Goal: Task Accomplishment & Management: Manage account settings

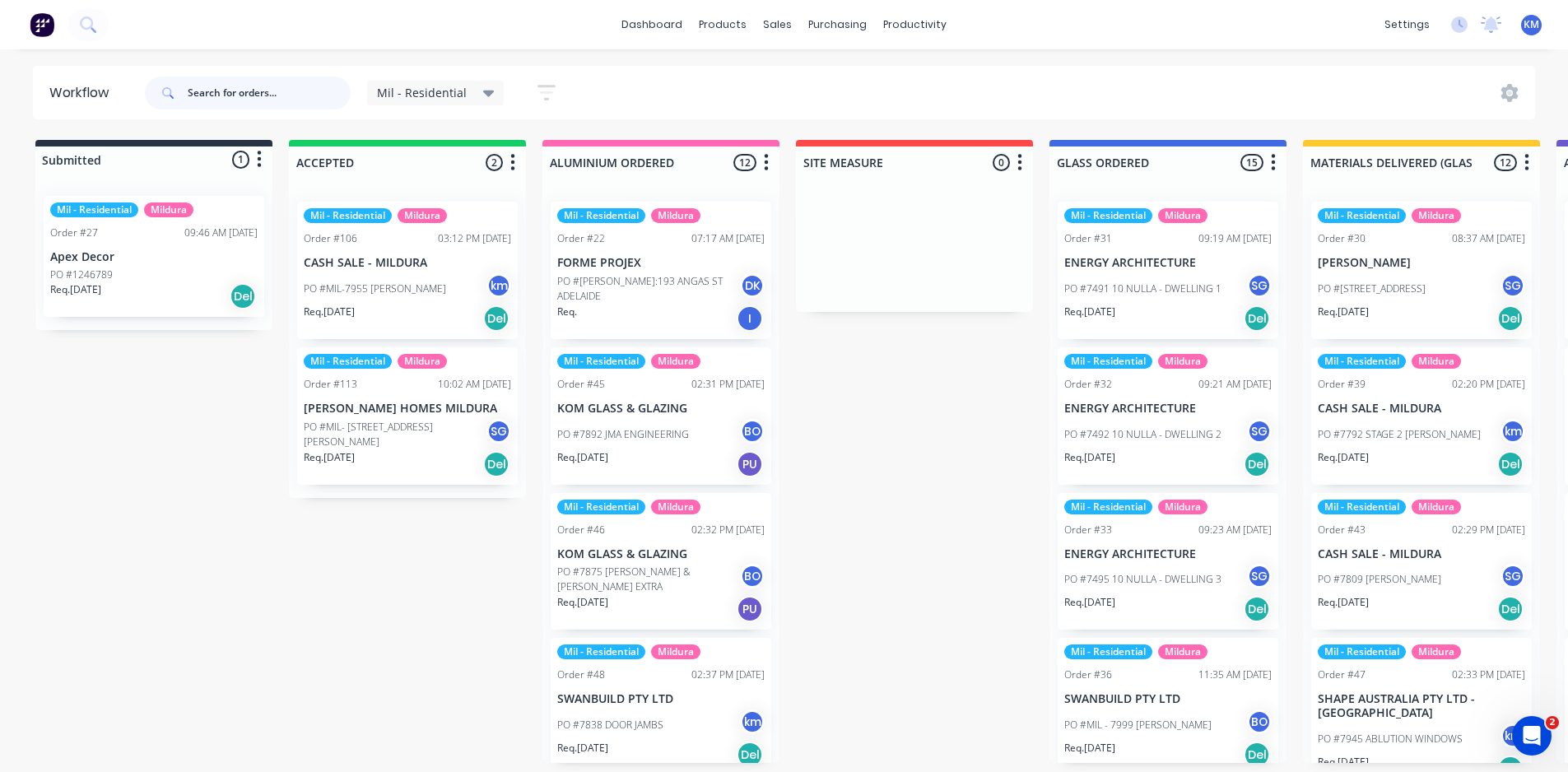
click at [253, 89] on input "text" at bounding box center [269, 93] width 163 height 33
type input "amacor"
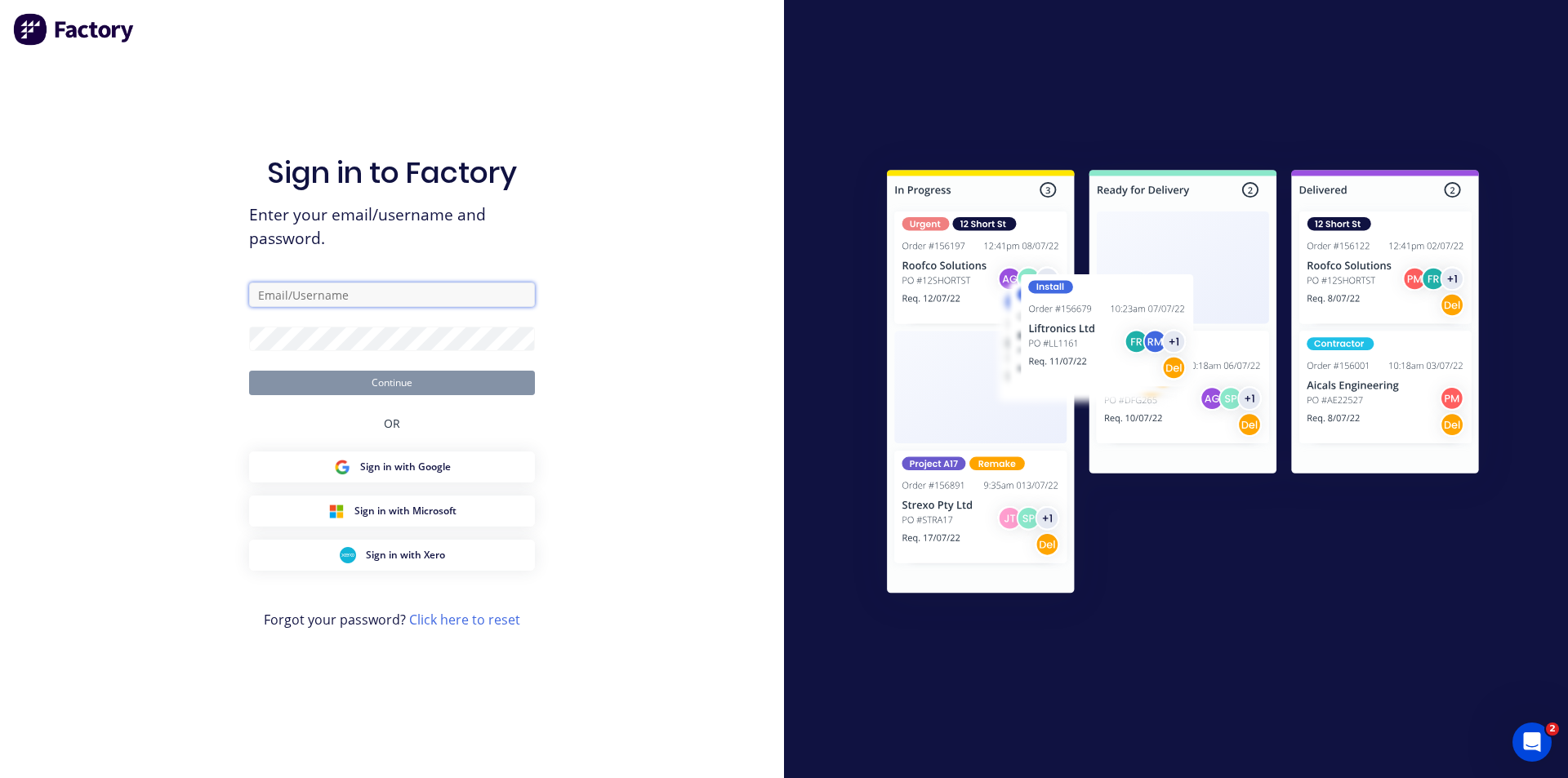
click at [294, 305] on input "text" at bounding box center [392, 295] width 286 height 24
type input "[EMAIL_ADDRESS][DOMAIN_NAME]"
click at [299, 361] on form "[EMAIL_ADDRESS][DOMAIN_NAME] Continue" at bounding box center [392, 339] width 286 height 113
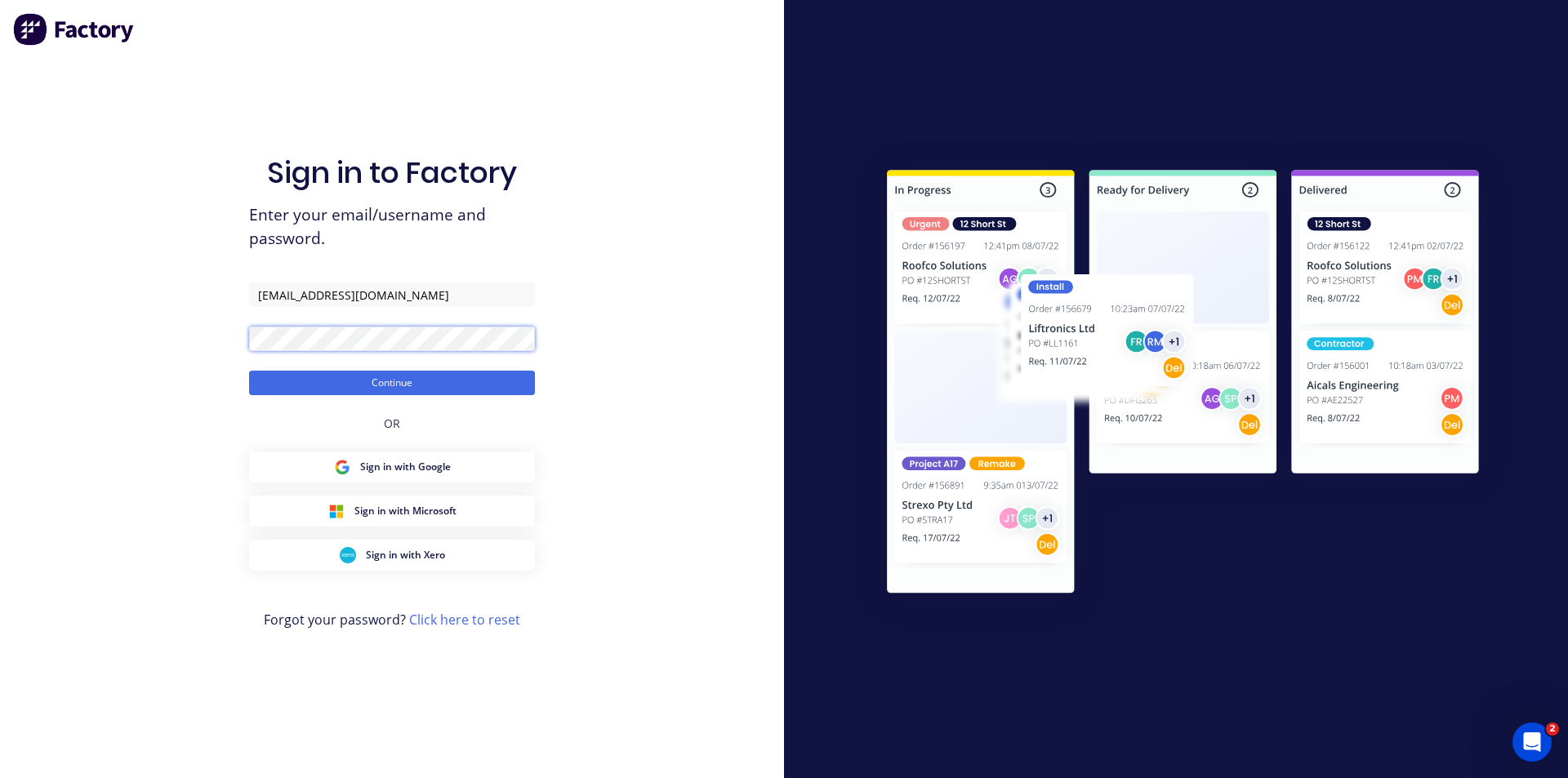
click at [249, 371] on button "Continue" at bounding box center [392, 383] width 286 height 24
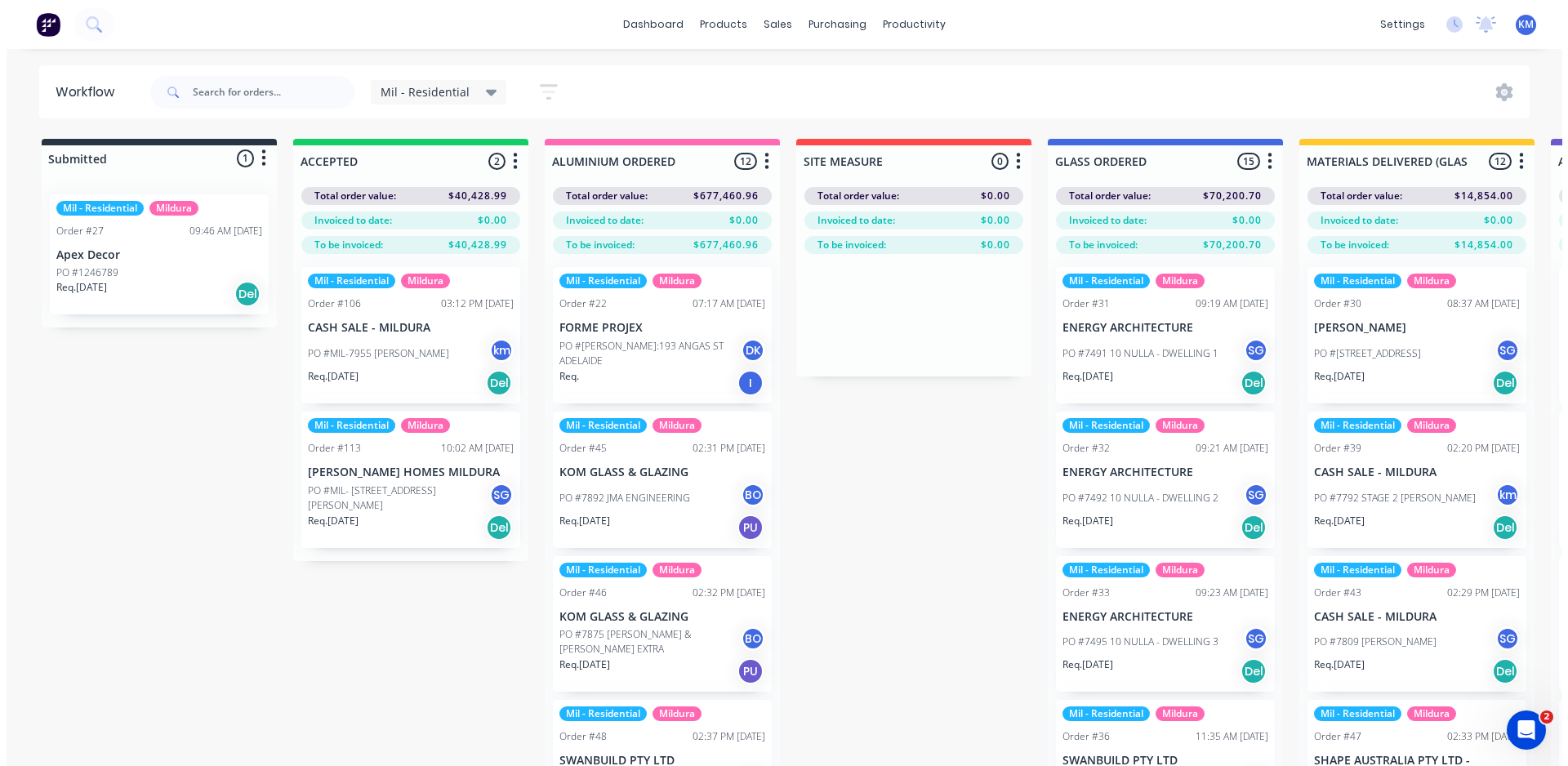
scroll to position [10, 0]
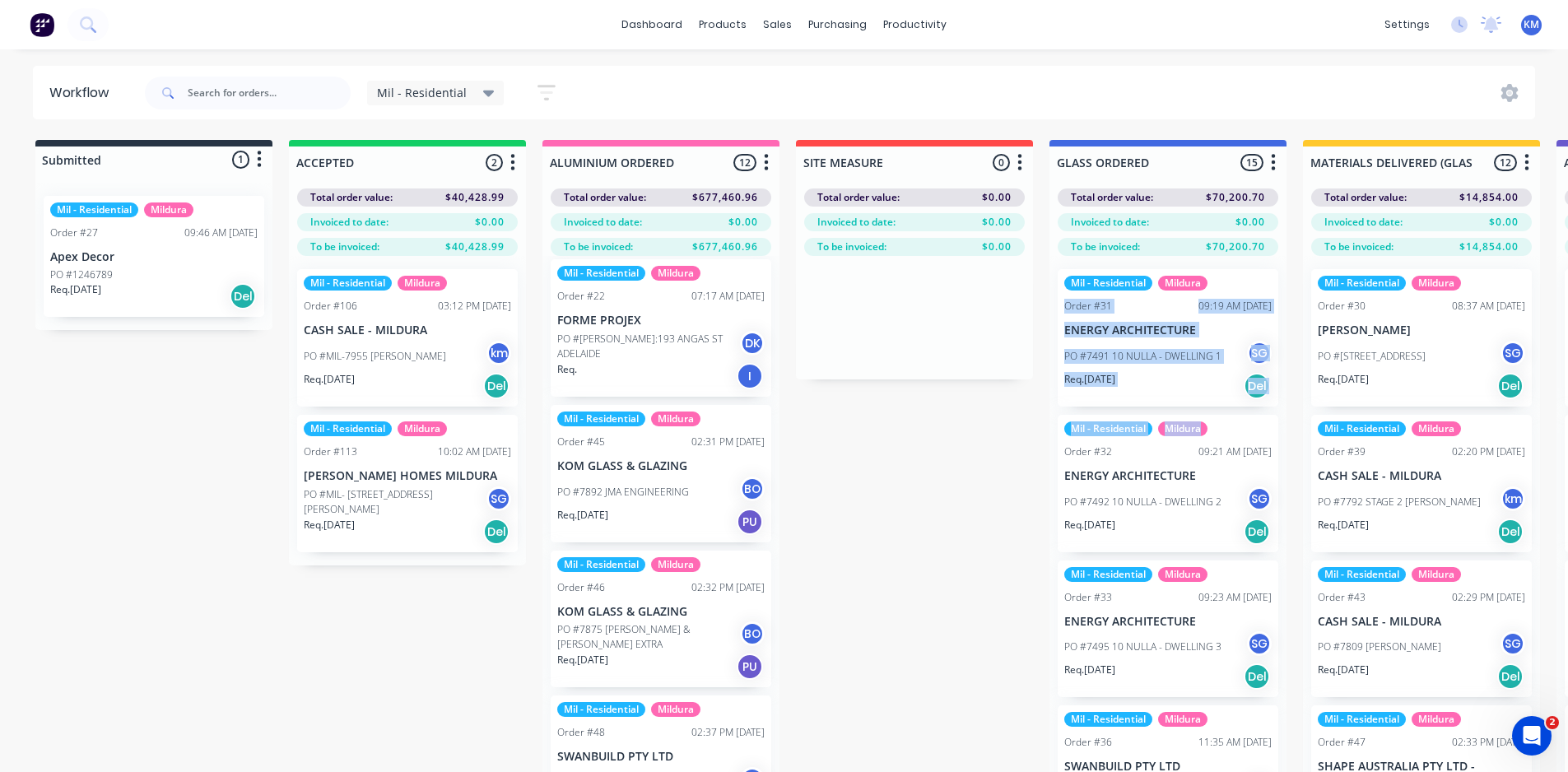
drag, startPoint x: 1278, startPoint y: 279, endPoint x: 1275, endPoint y: 374, distance: 95.0
click at [1277, 409] on div "Mil - Residential Mildura Order #31 09:19 AM [DATE] ENERGY ARCHITECTURE PO #749…" at bounding box center [1168, 543] width 237 height 575
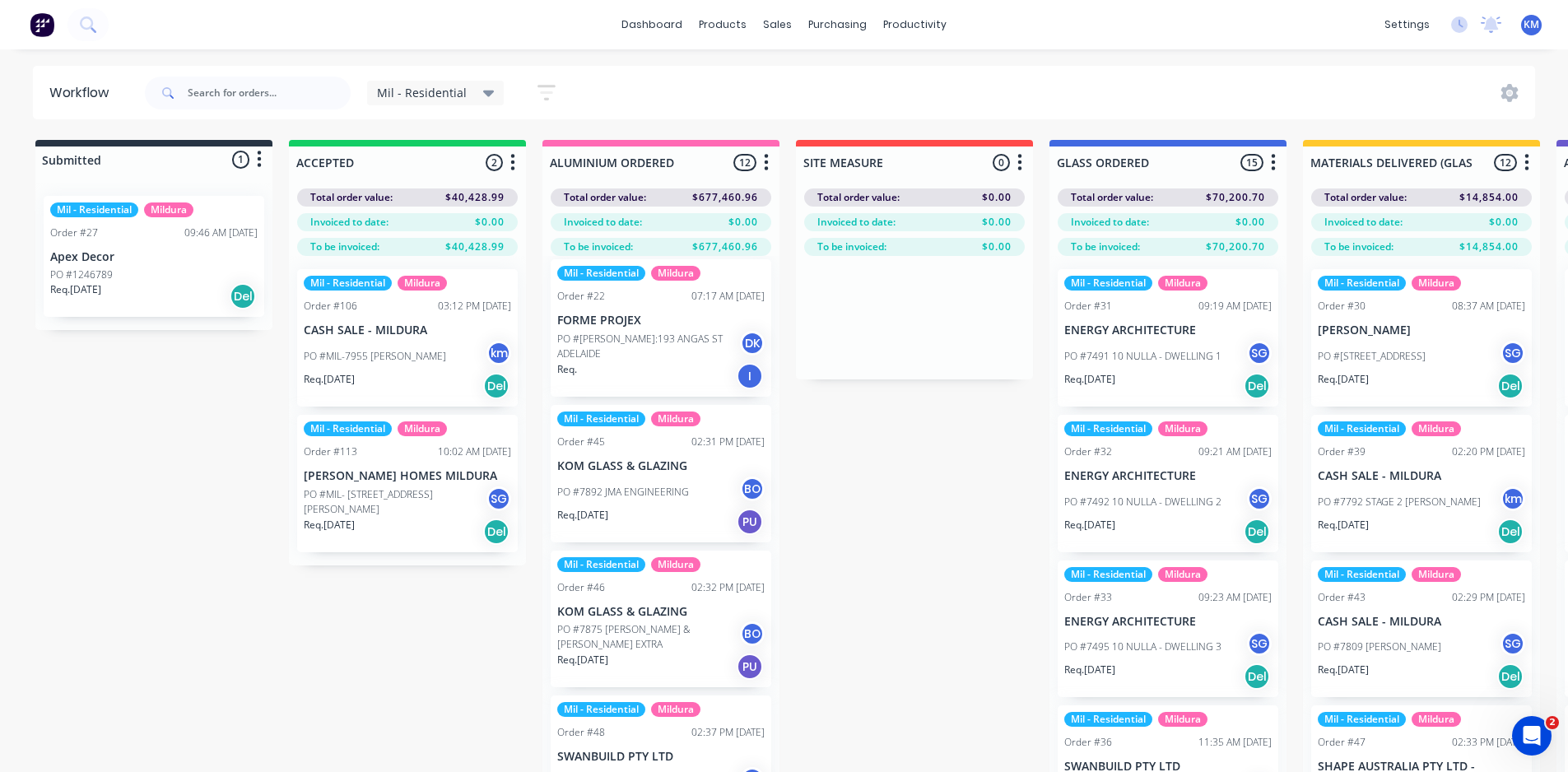
click at [251, 94] on input "text" at bounding box center [269, 93] width 163 height 33
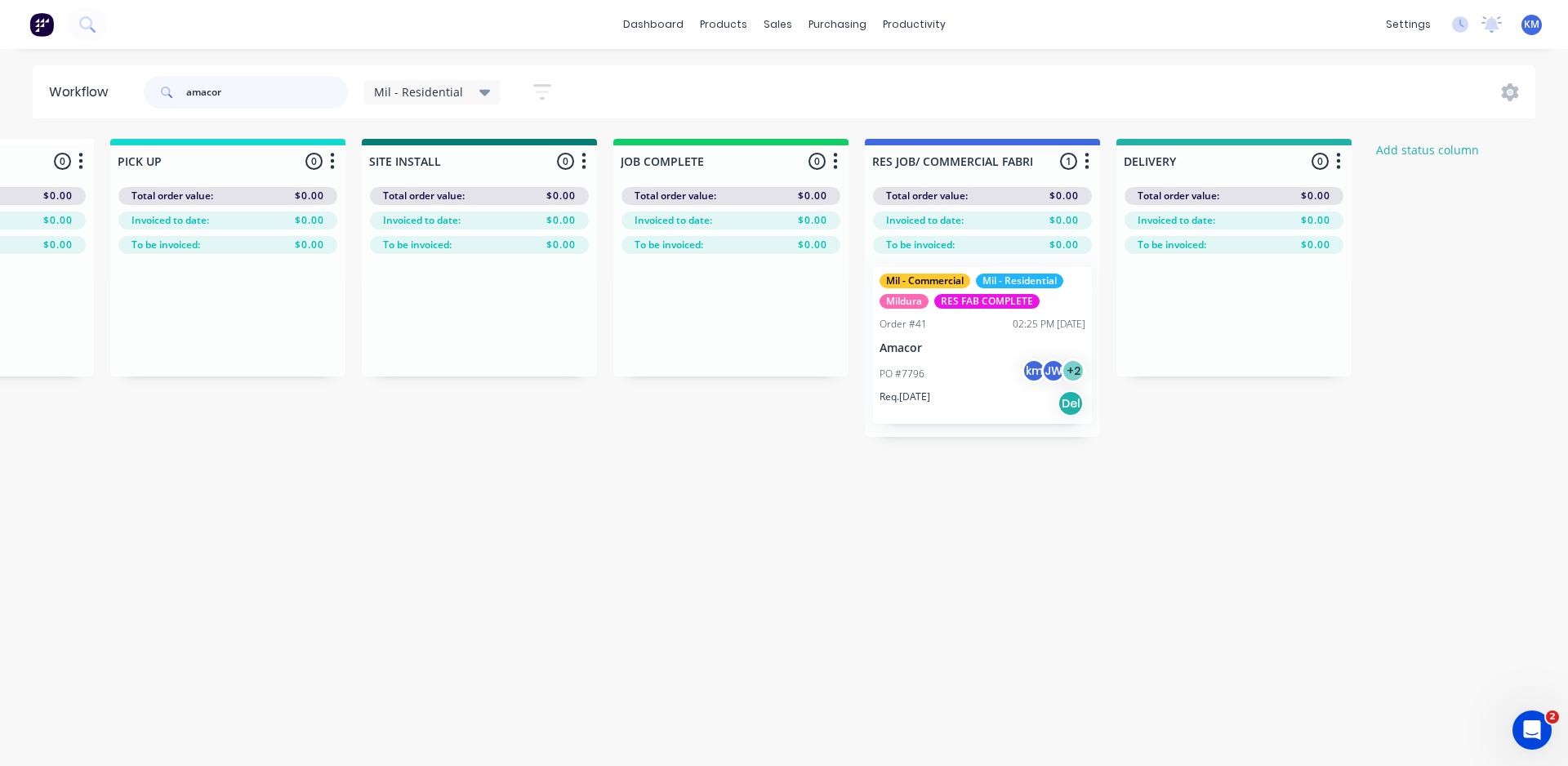
scroll to position [0, 1943]
type input "amacor"
click at [995, 368] on div "PO #7796 km JW + 2" at bounding box center [976, 374] width 206 height 31
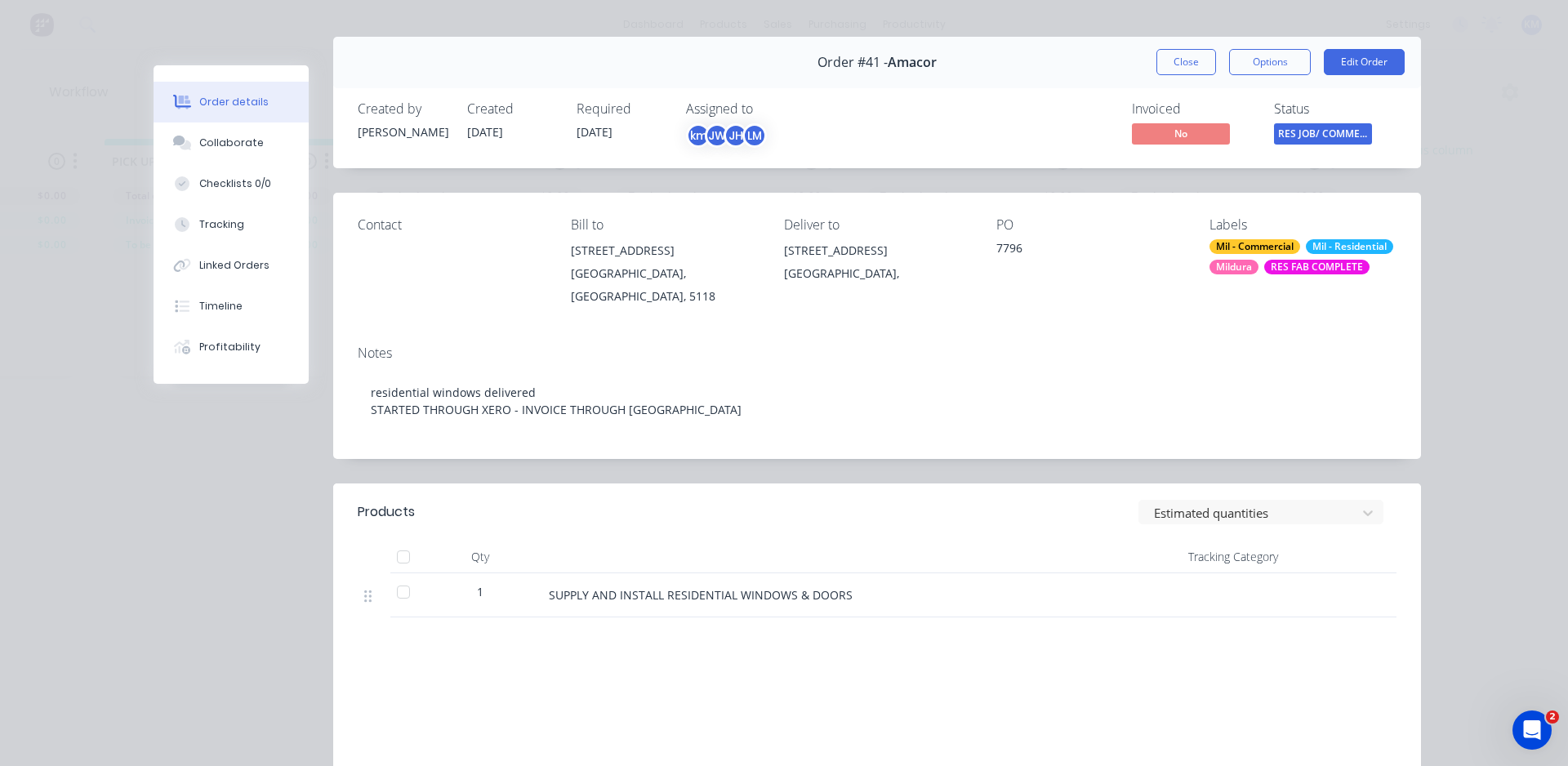
scroll to position [43, 0]
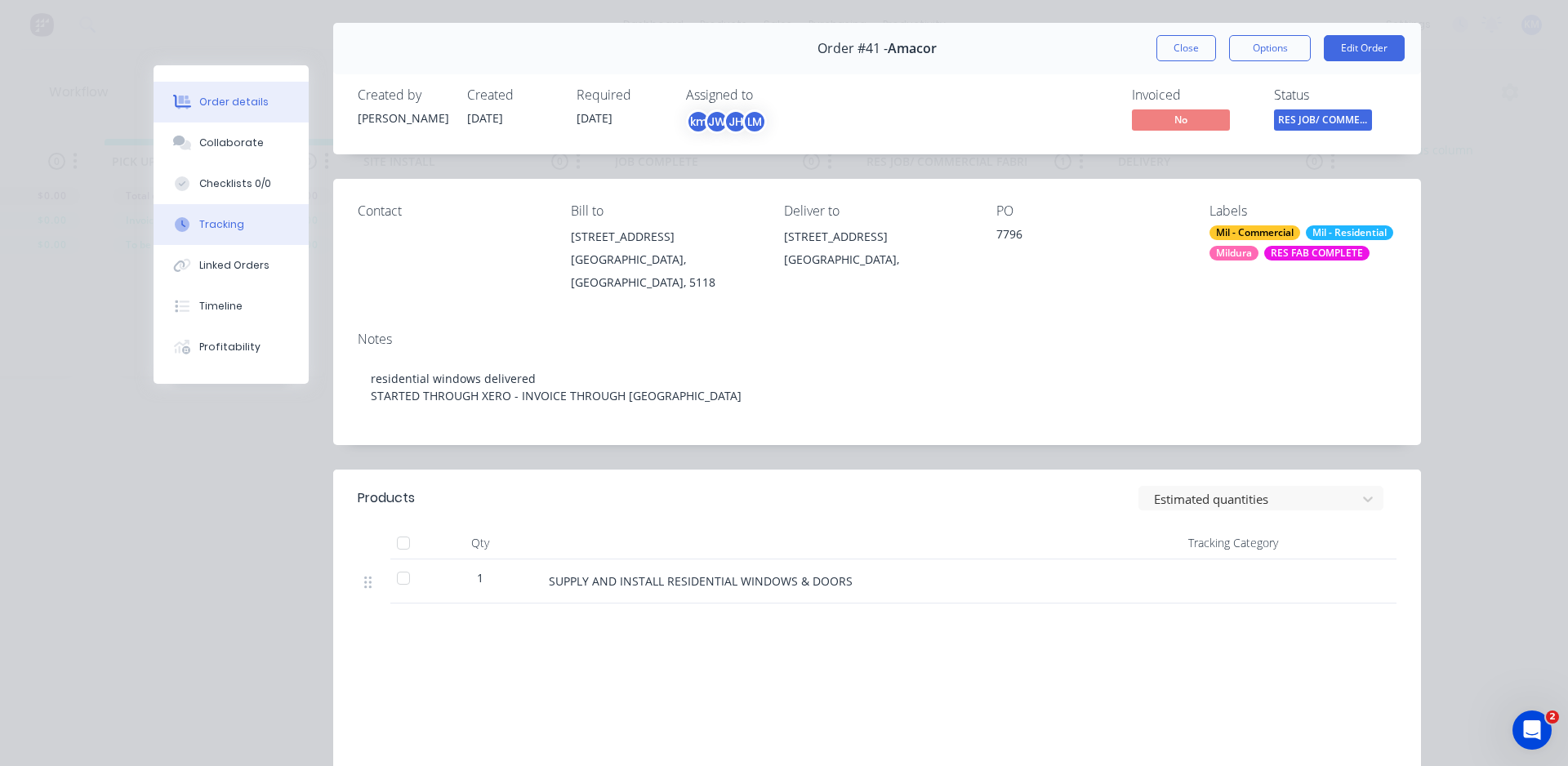
click at [243, 231] on button "Tracking" at bounding box center [231, 225] width 155 height 41
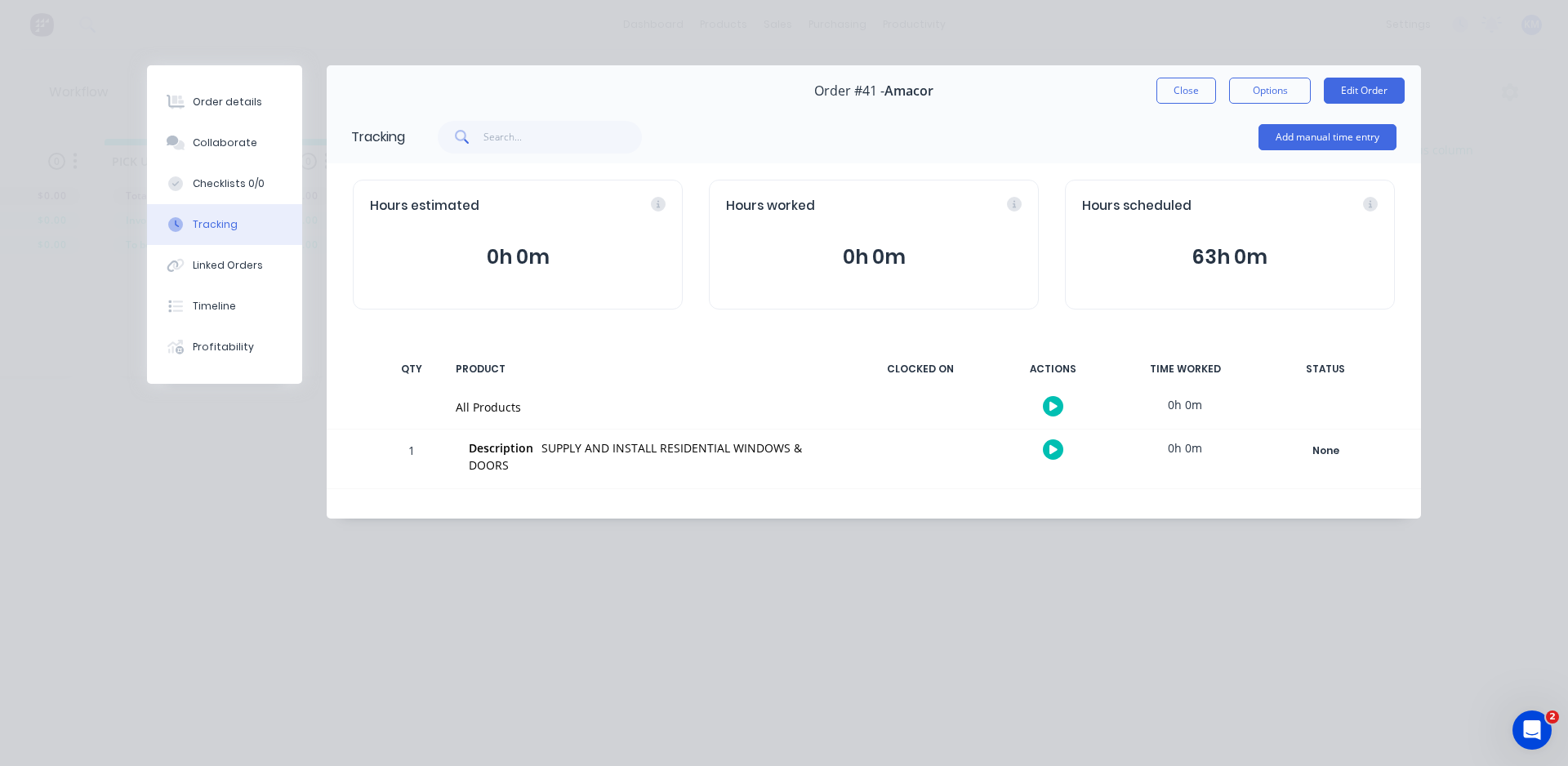
scroll to position [0, 0]
click at [255, 104] on div "Order details" at bounding box center [228, 102] width 70 height 15
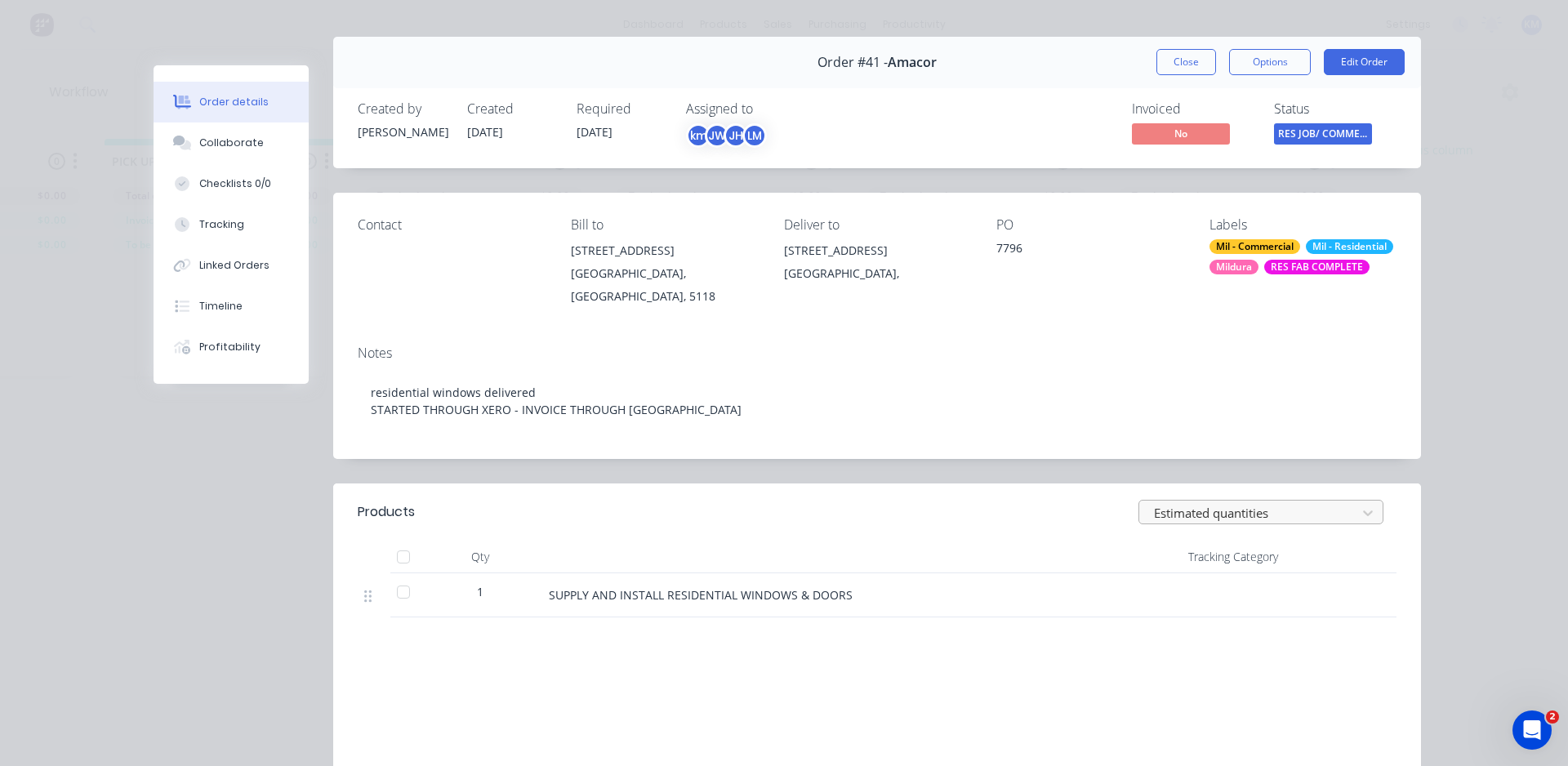
scroll to position [10, 0]
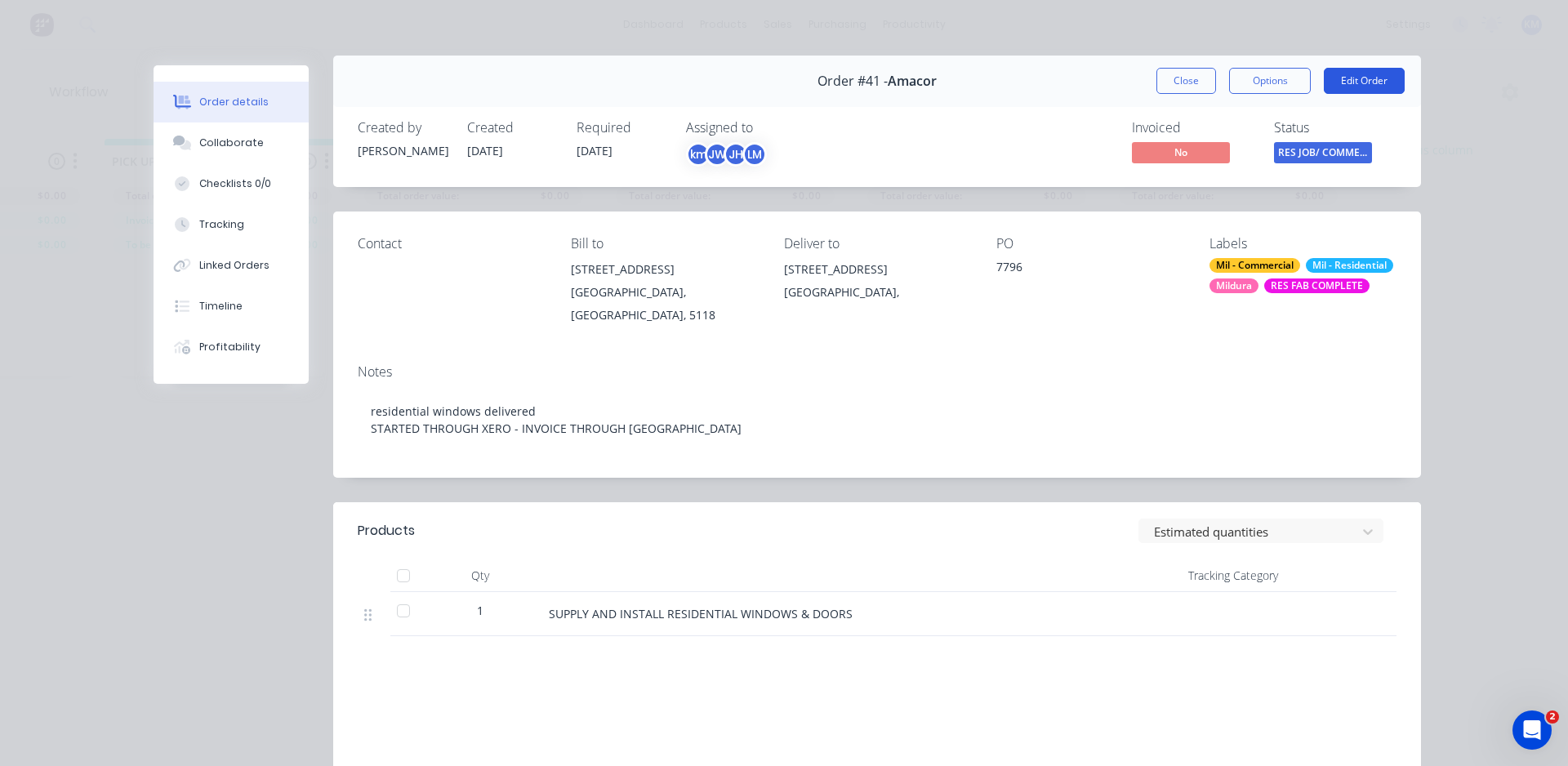
click at [1355, 91] on button "Edit Order" at bounding box center [1364, 81] width 81 height 26
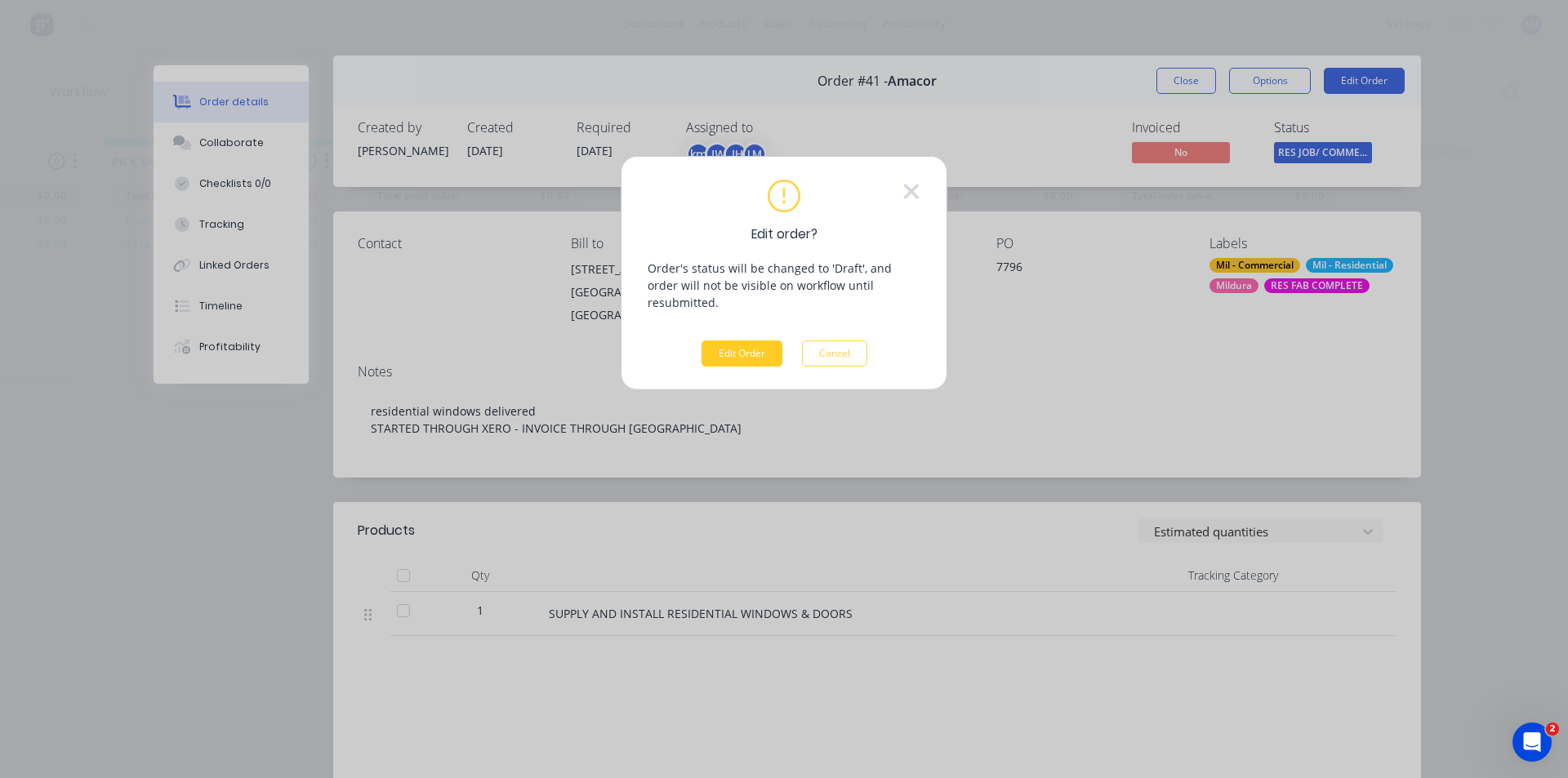
click at [753, 344] on button "Edit Order" at bounding box center [741, 353] width 81 height 26
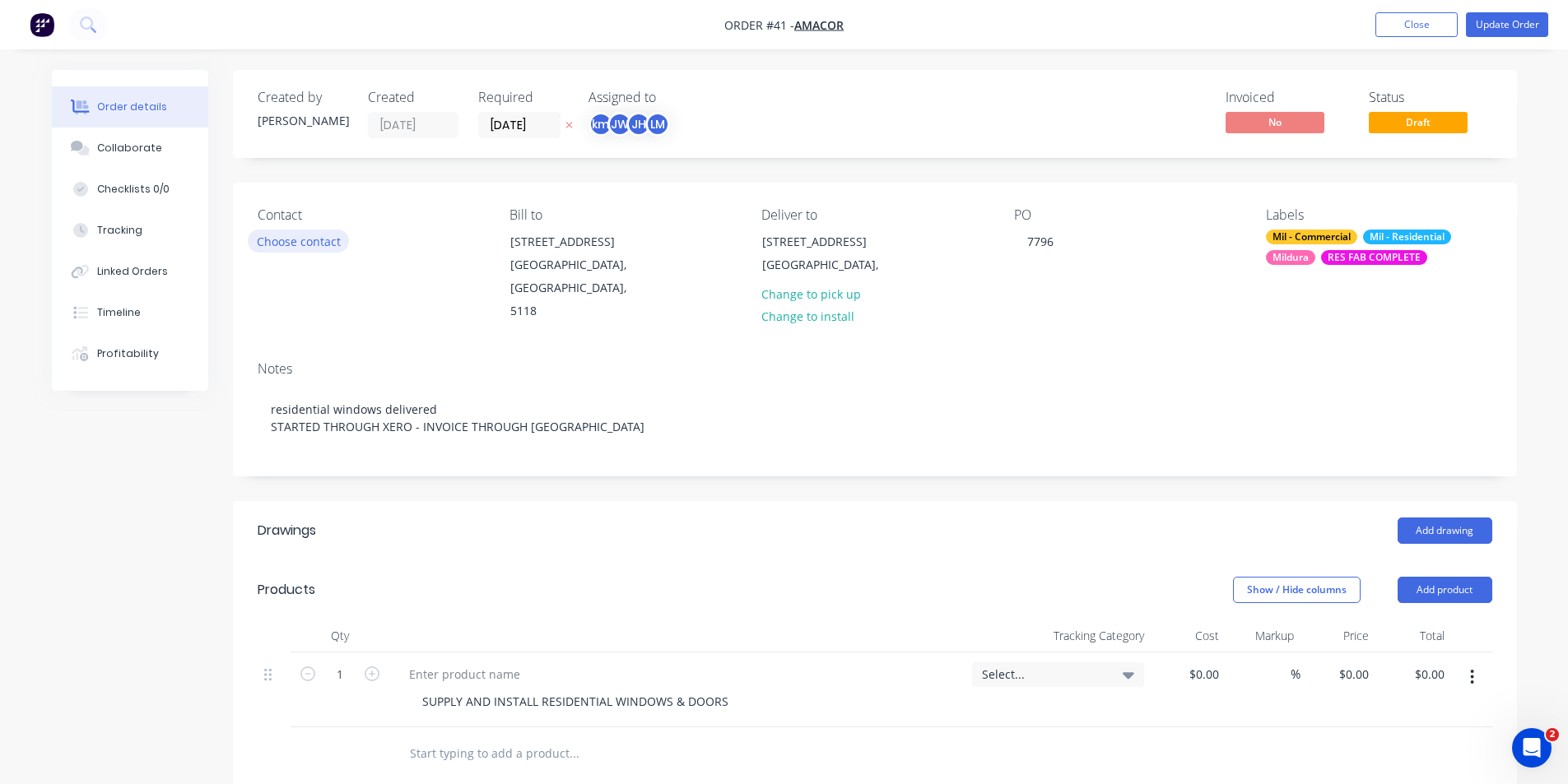
click at [316, 246] on button "Choose contact" at bounding box center [298, 240] width 101 height 22
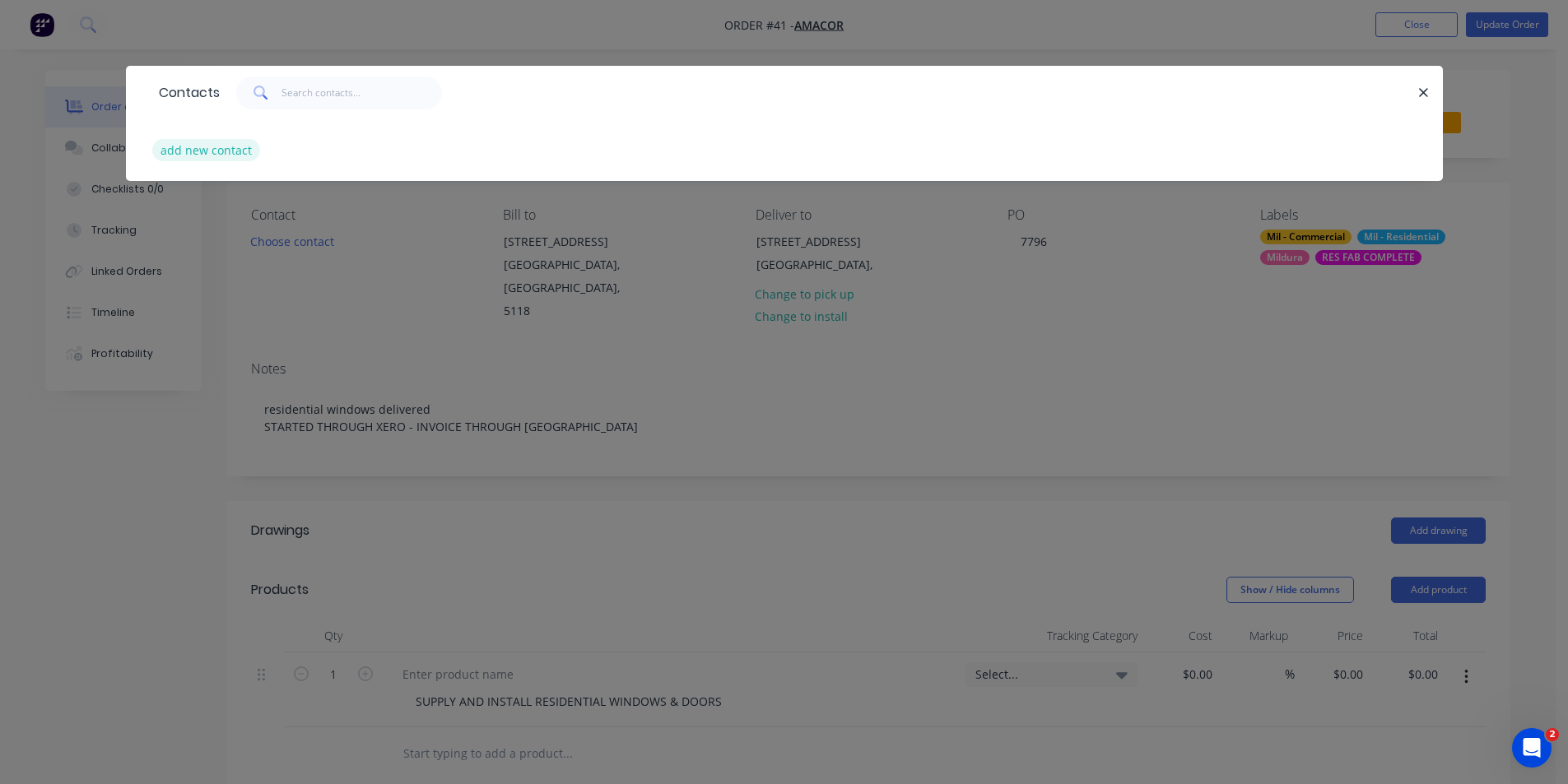
click at [234, 158] on button "add new contact" at bounding box center [207, 150] width 109 height 22
select select "AU"
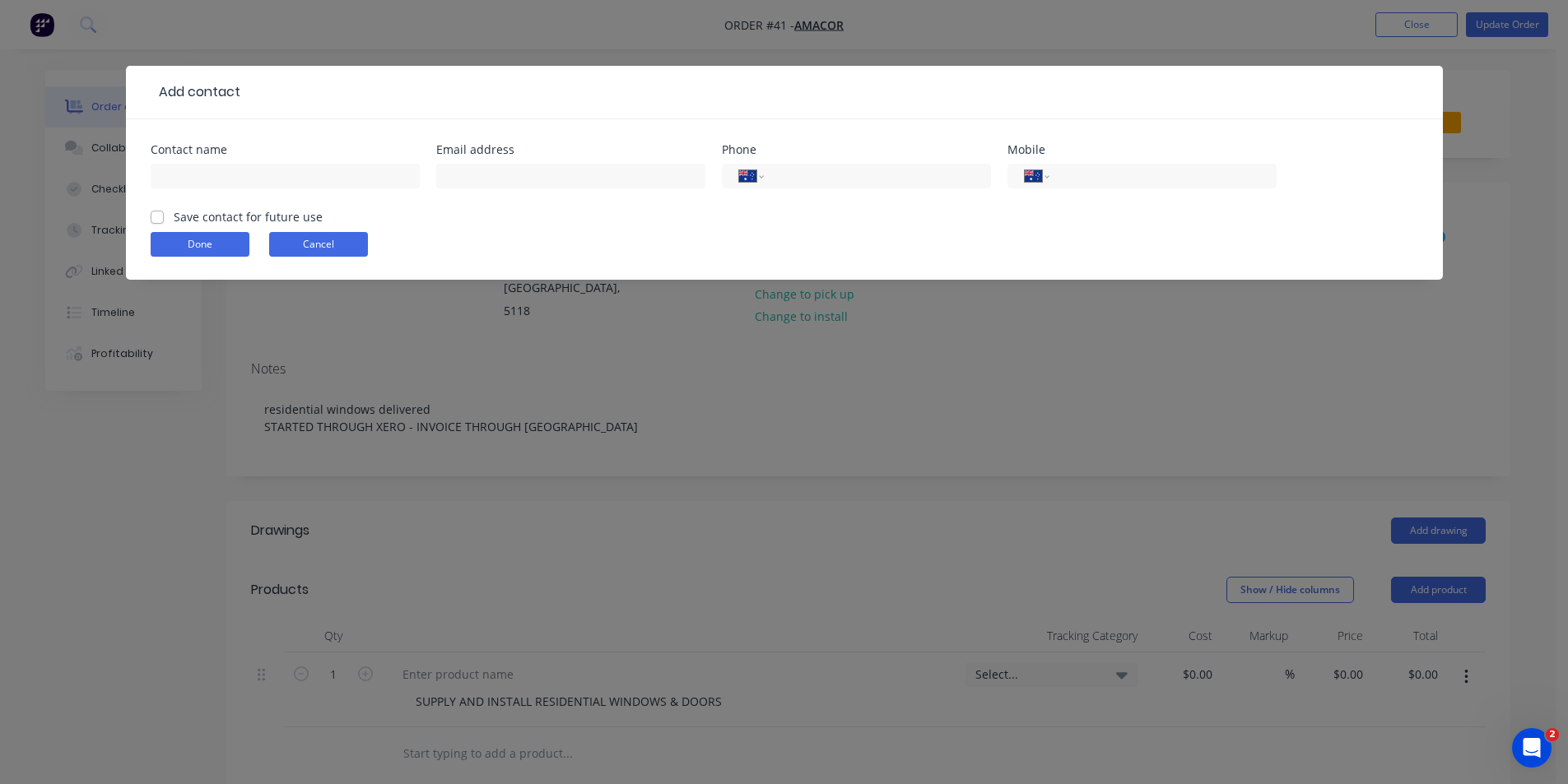
click at [331, 241] on button "Cancel" at bounding box center [318, 245] width 99 height 25
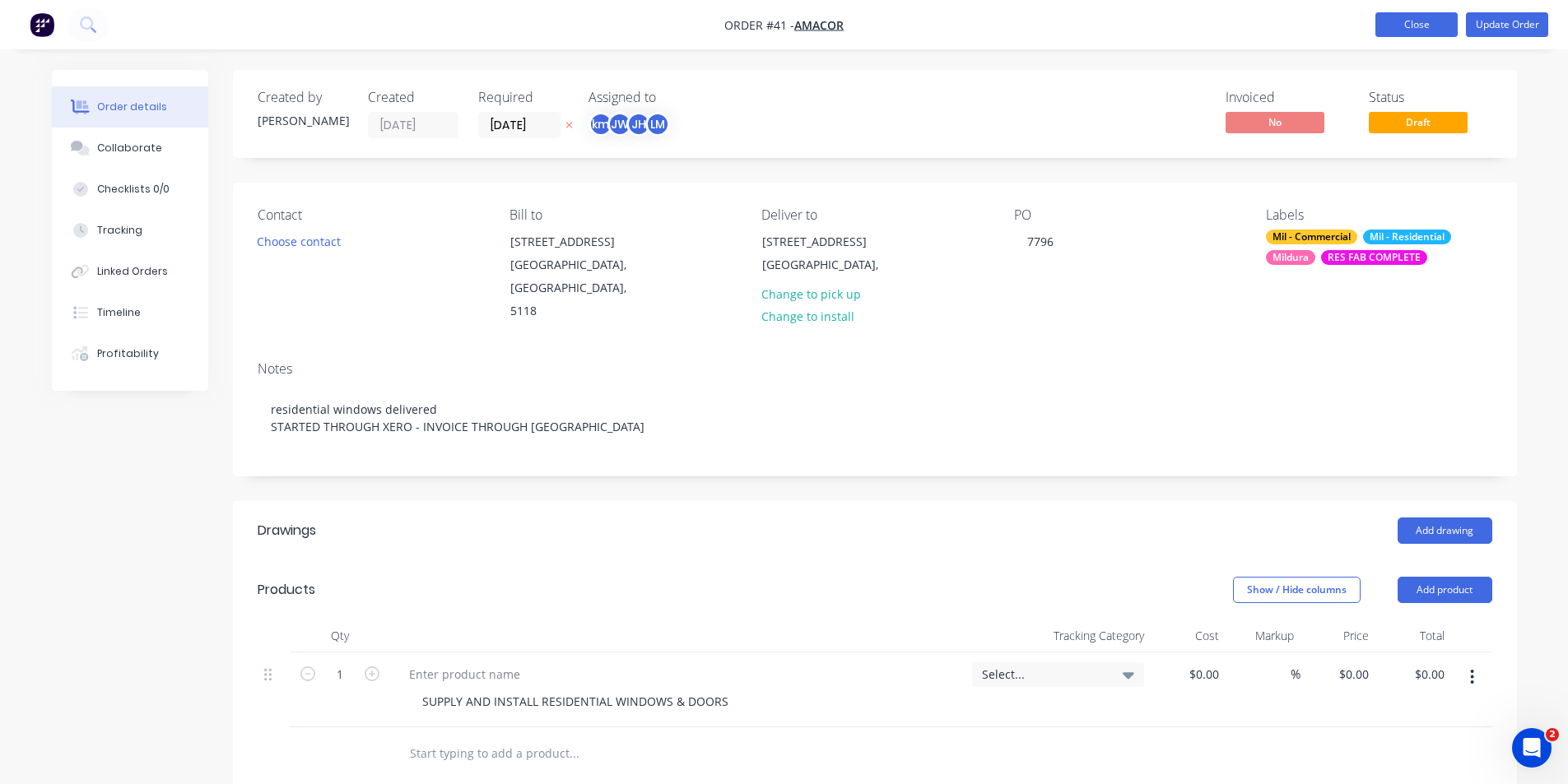
click at [1431, 14] on button "Close" at bounding box center [1416, 25] width 82 height 25
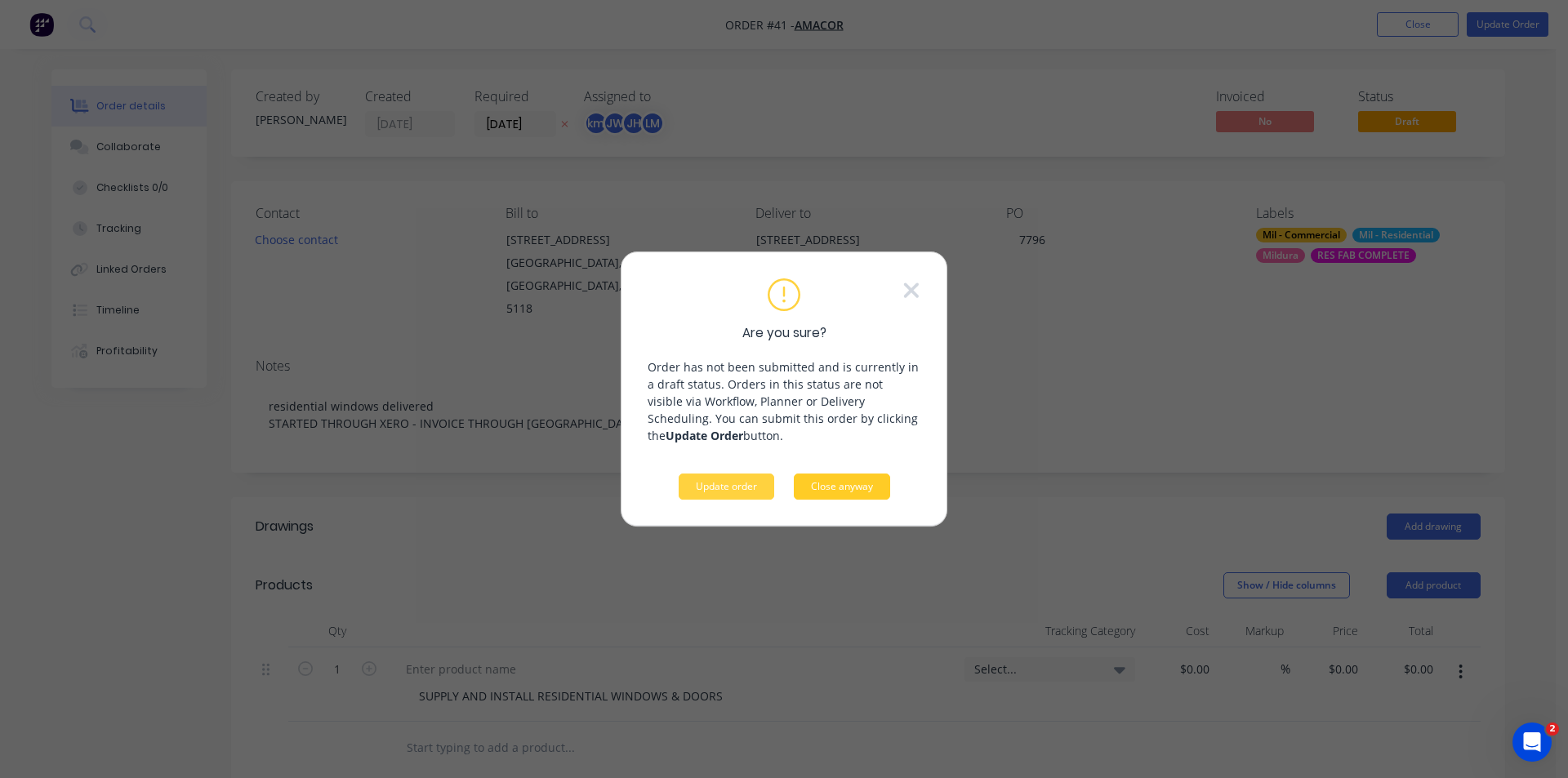
click at [821, 490] on button "Close anyway" at bounding box center [841, 486] width 97 height 26
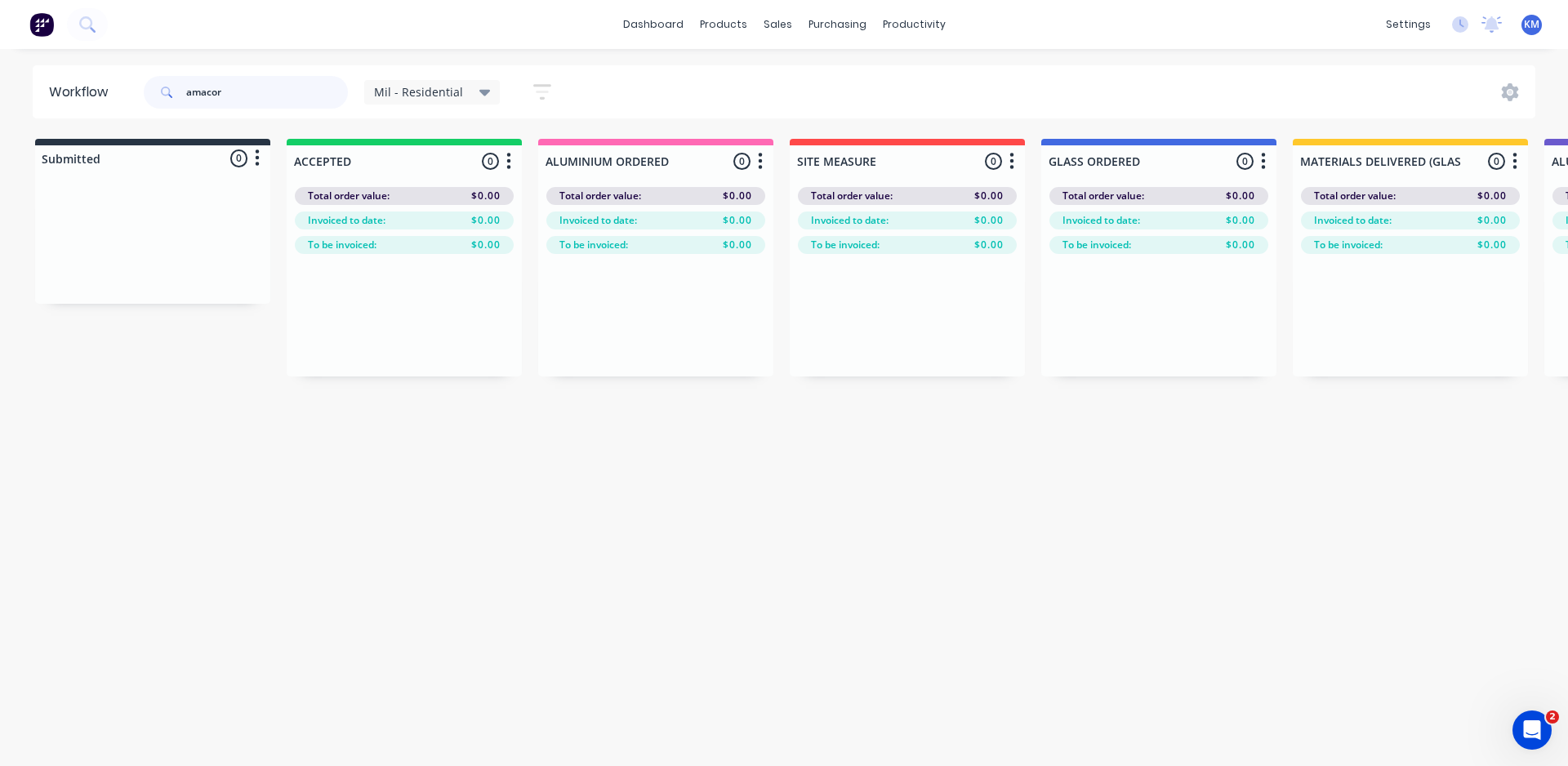
drag, startPoint x: 270, startPoint y: 97, endPoint x: 0, endPoint y: 114, distance: 270.5
click at [0, 114] on div "Workflow amacor Mil - Residential Save new view None edit Mil - Residential (De…" at bounding box center [784, 91] width 1568 height 53
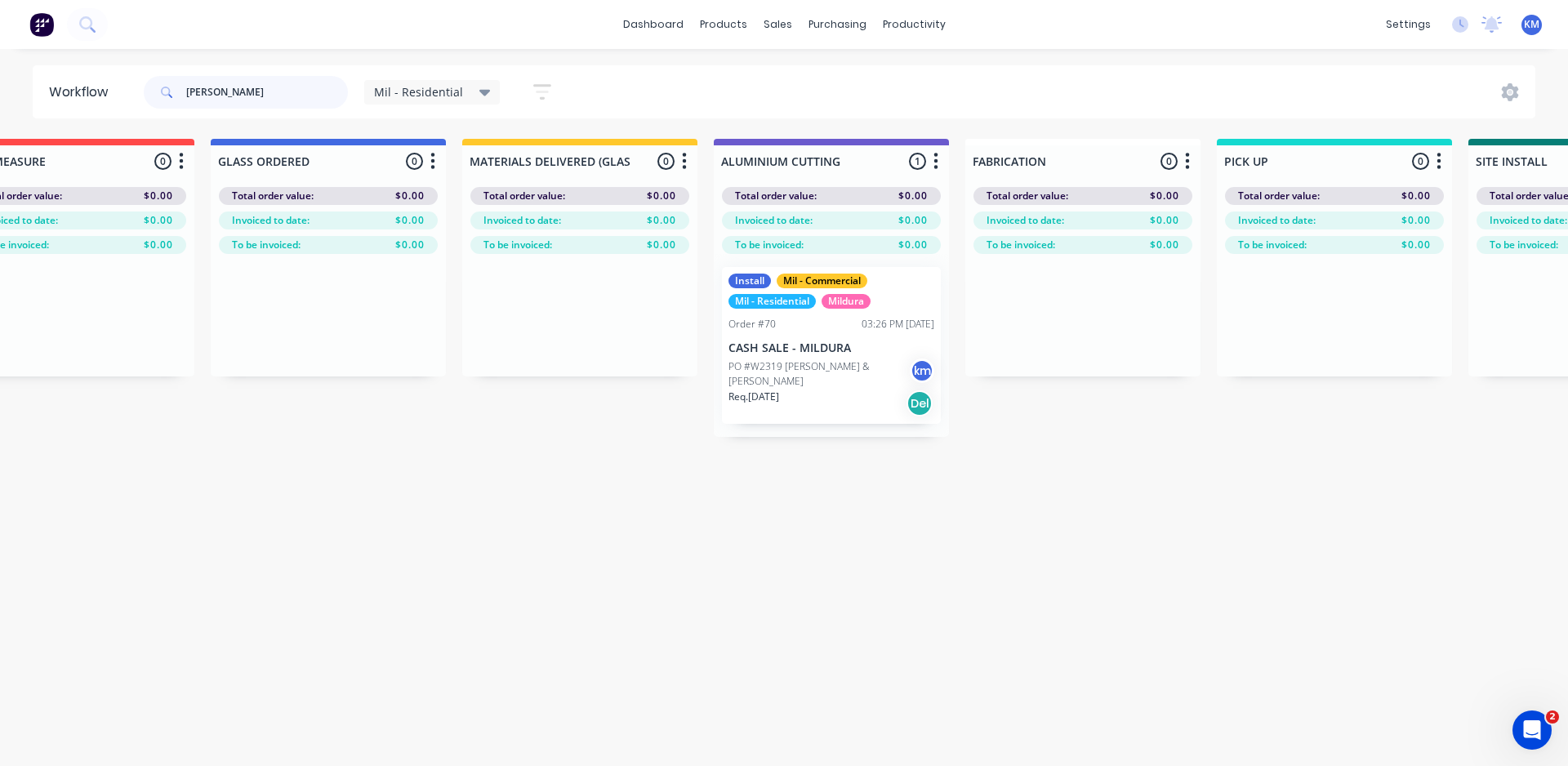
scroll to position [0, 818]
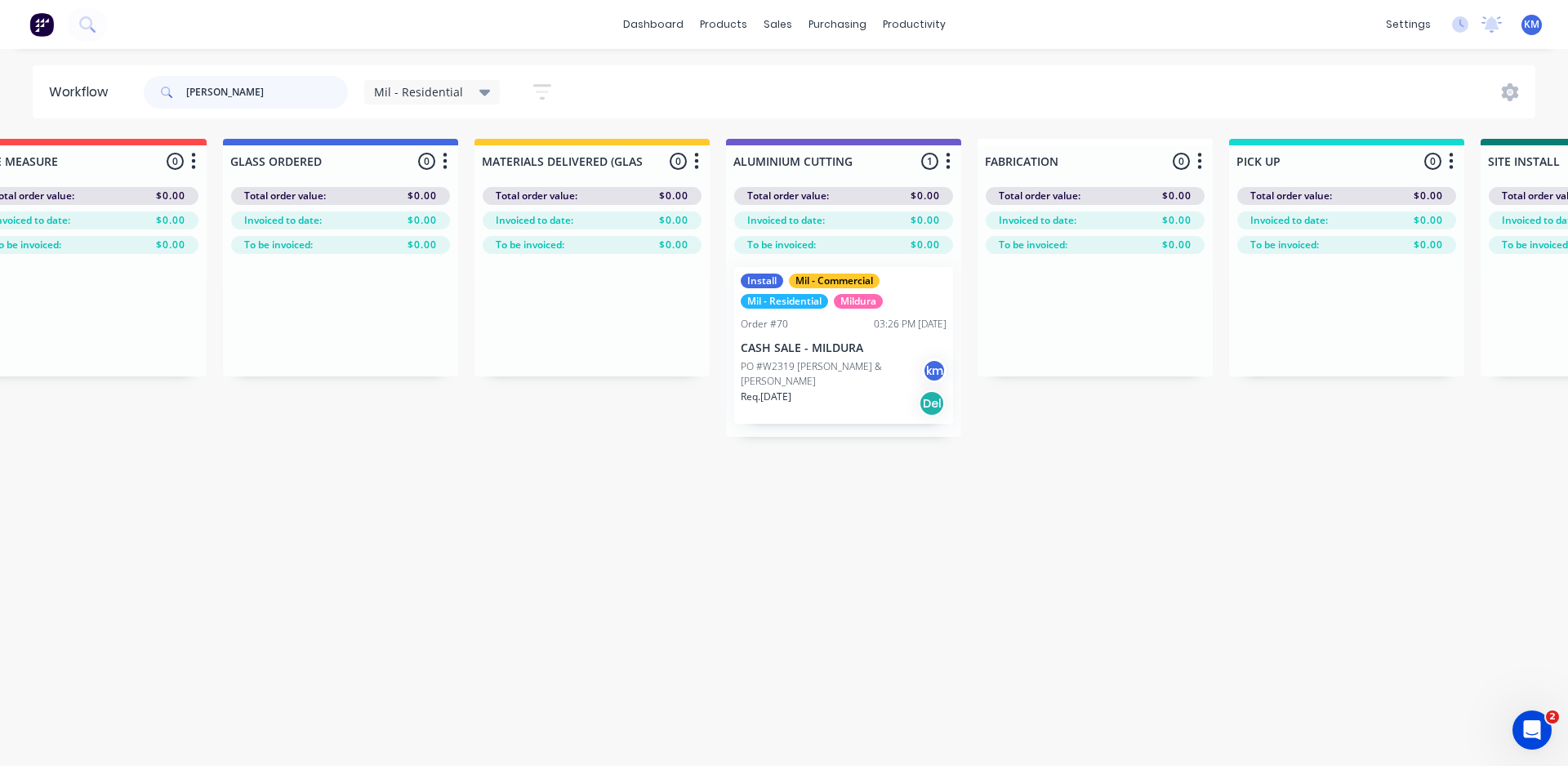
type input "[PERSON_NAME]"
click at [834, 367] on p "PO #W2319 [PERSON_NAME] & [PERSON_NAME]" at bounding box center [831, 374] width 181 height 30
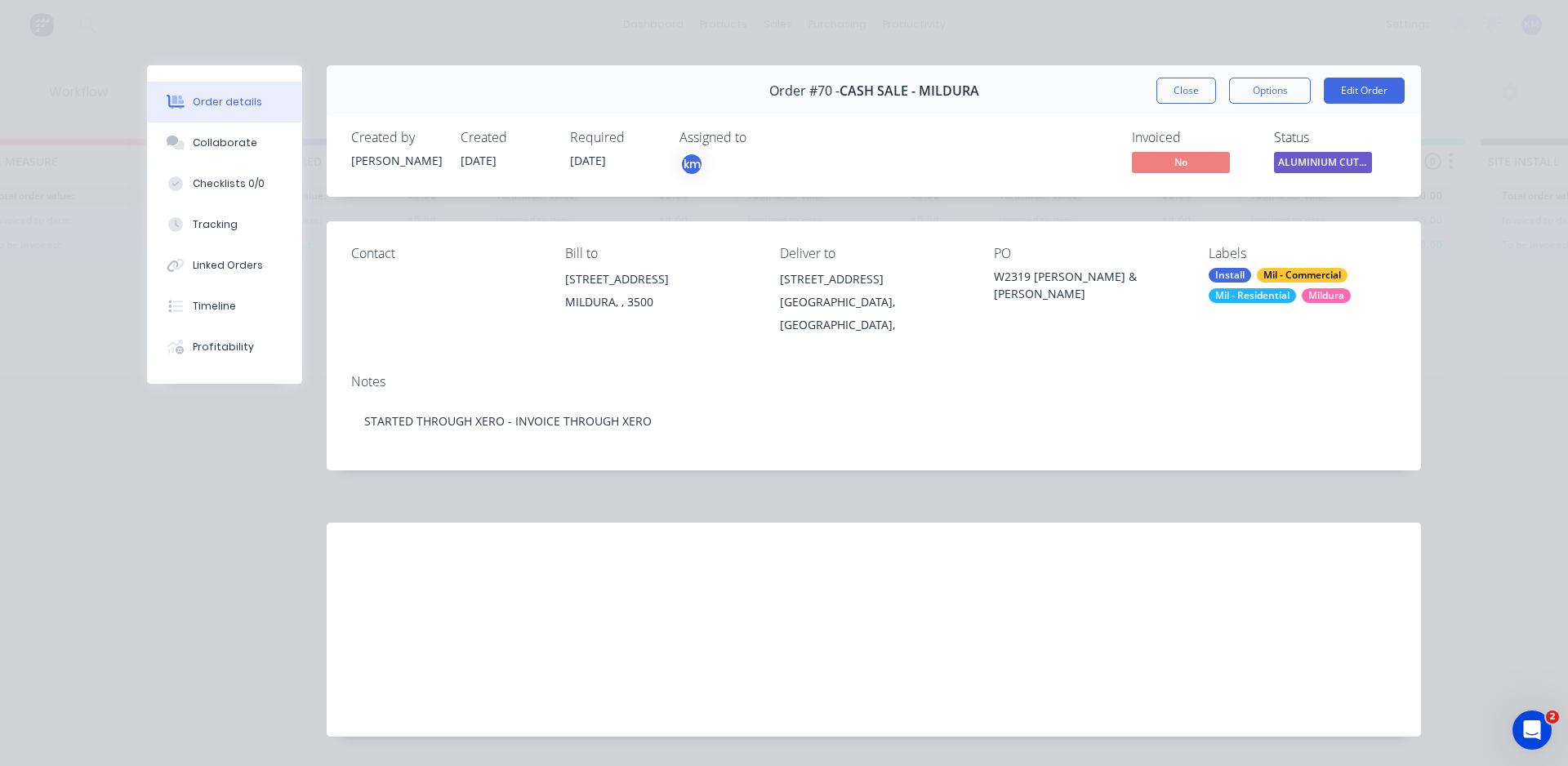
scroll to position [29, 0]
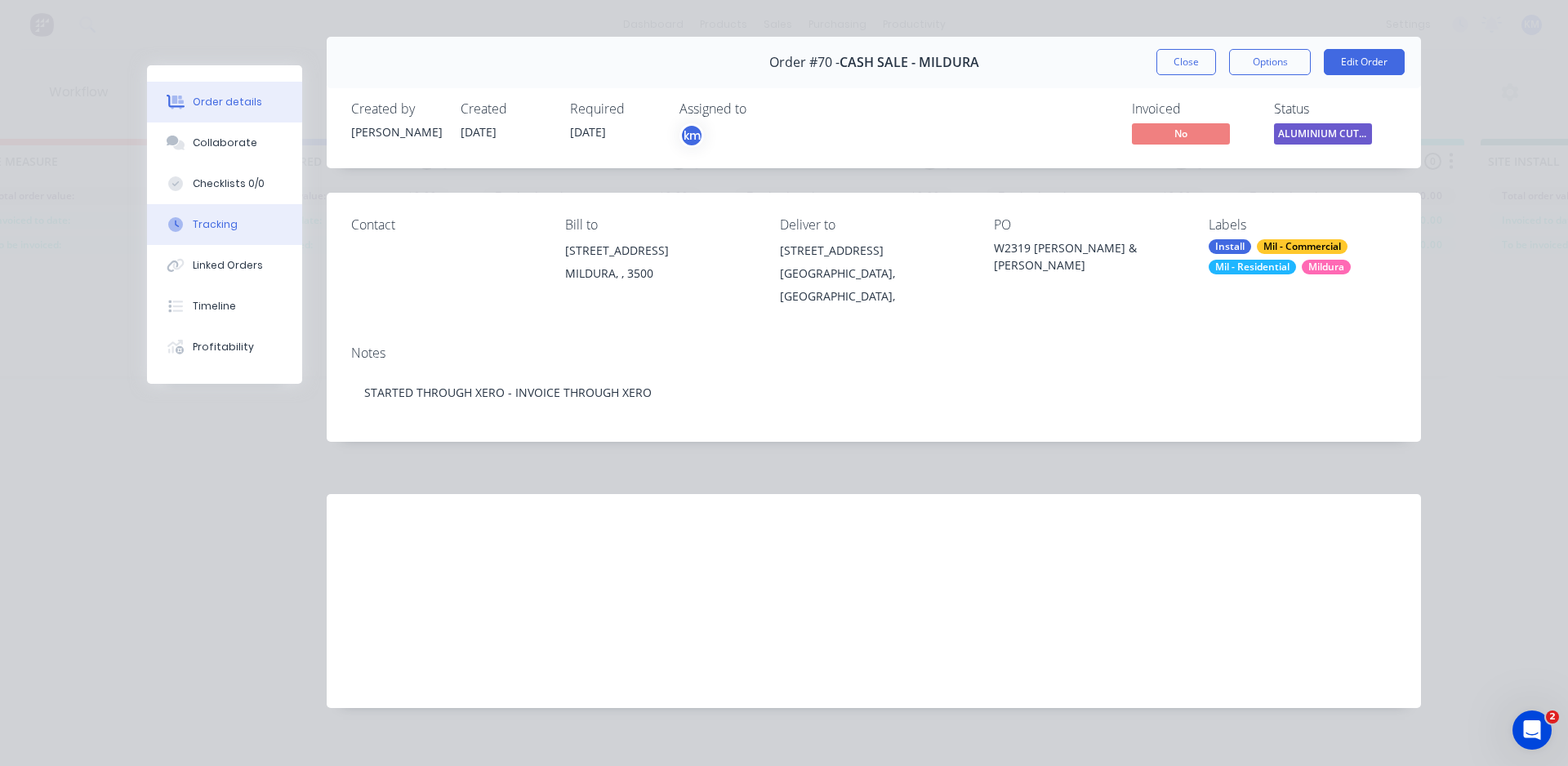
click at [224, 240] on button "Tracking" at bounding box center [224, 225] width 155 height 41
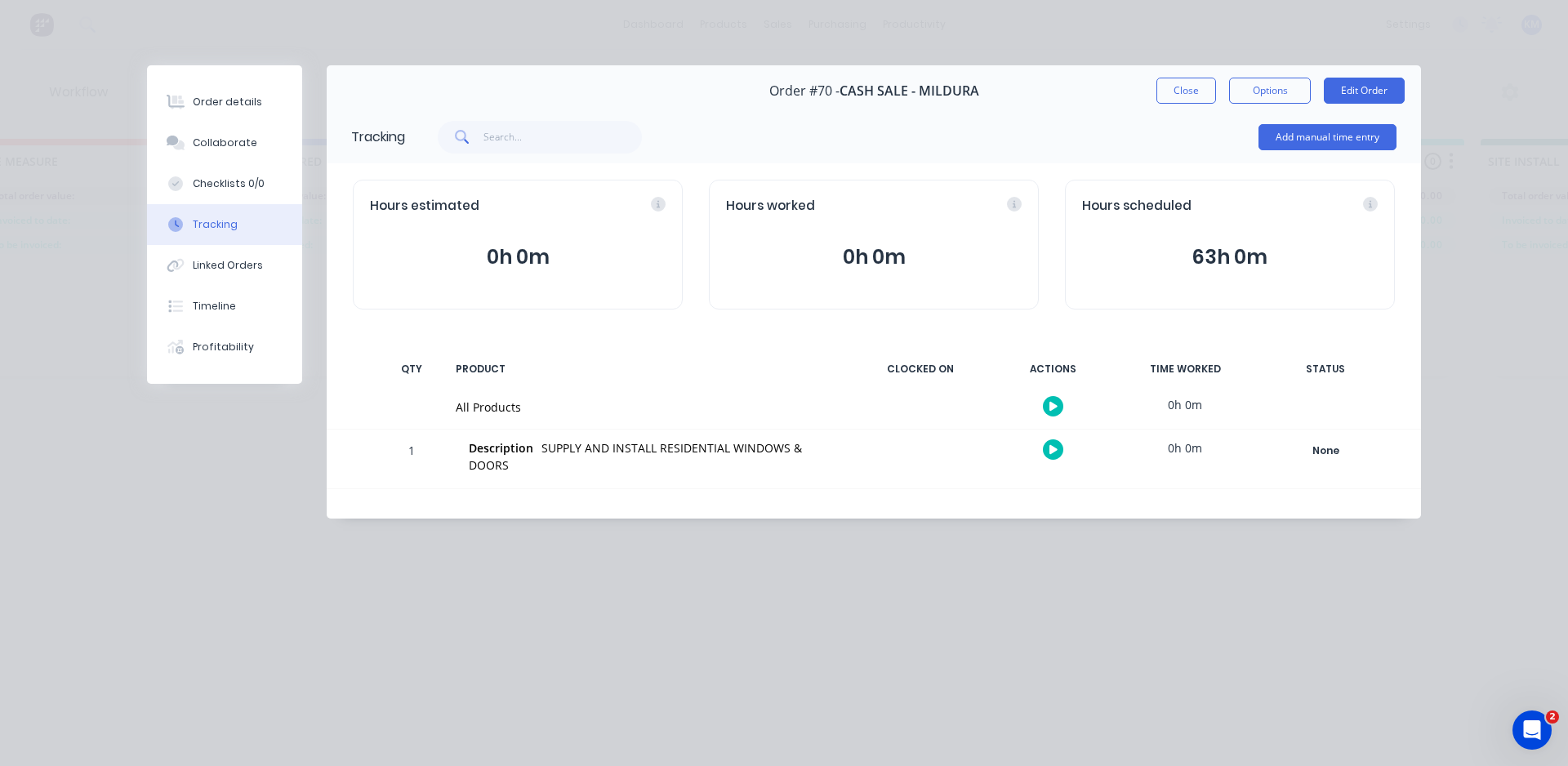
scroll to position [0, 0]
click at [261, 101] on button "Order details" at bounding box center [224, 102] width 155 height 41
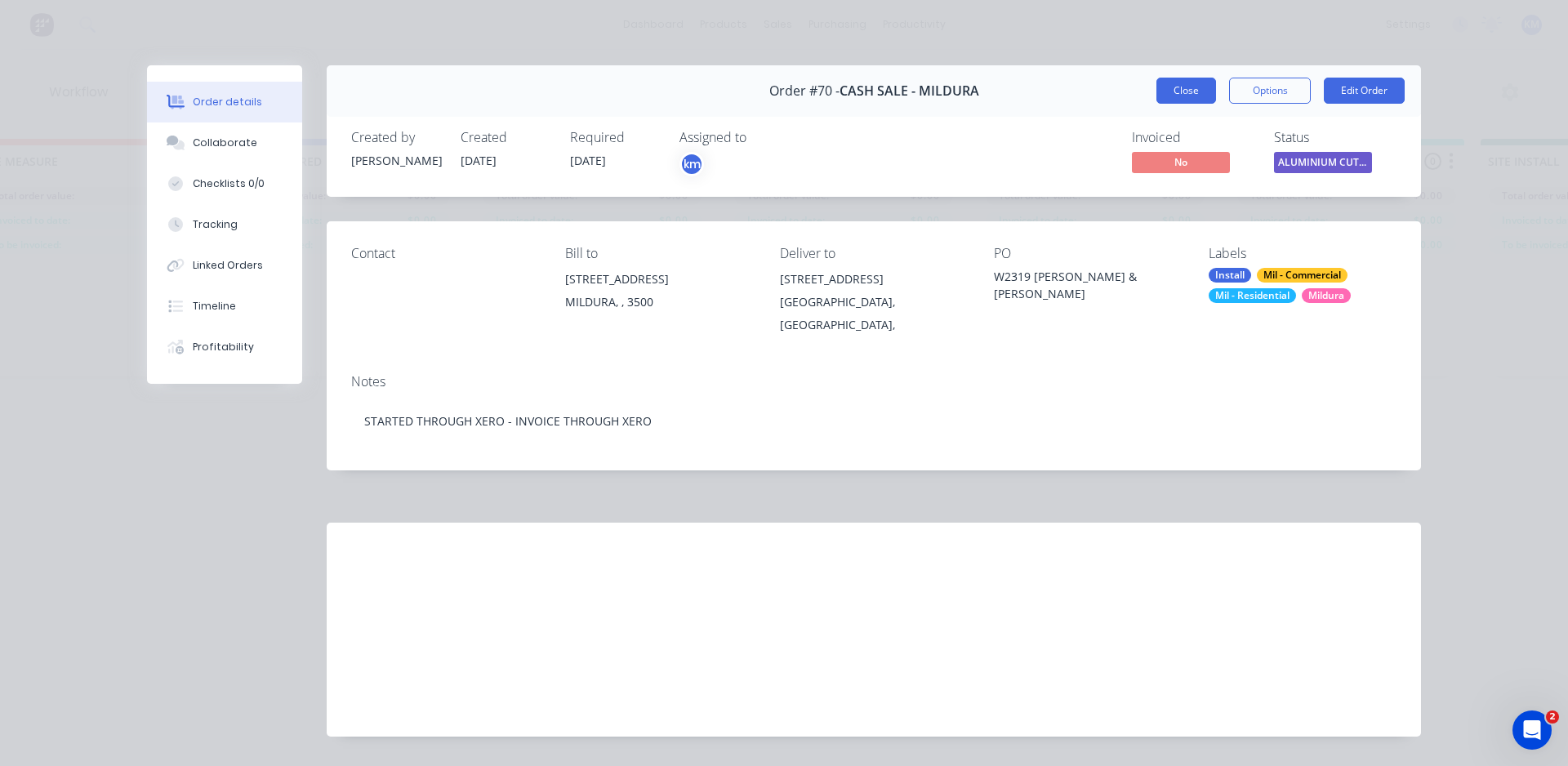
click at [1189, 96] on button "Close" at bounding box center [1186, 91] width 60 height 26
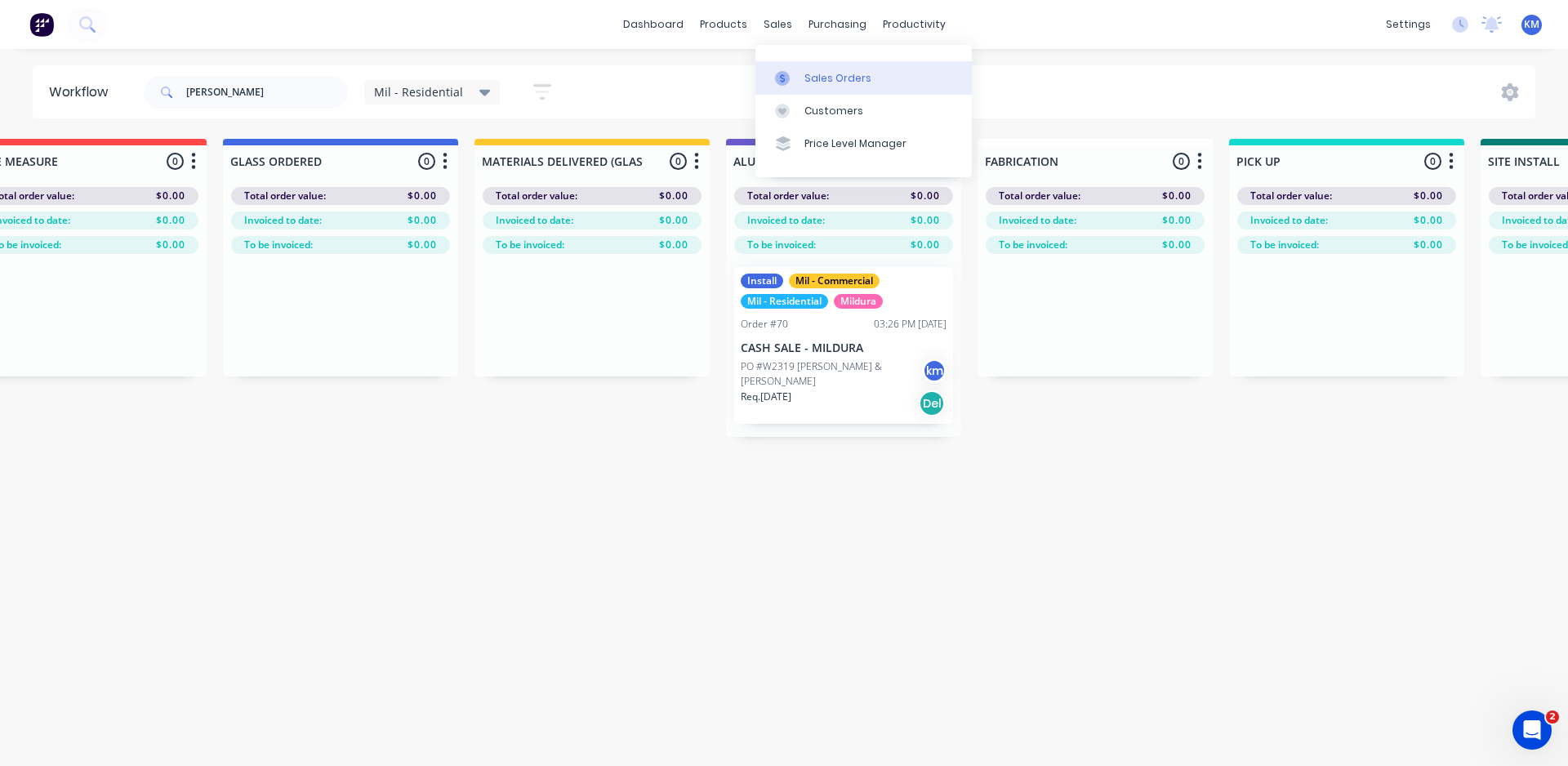
click at [847, 78] on div "Sales Orders" at bounding box center [838, 78] width 67 height 15
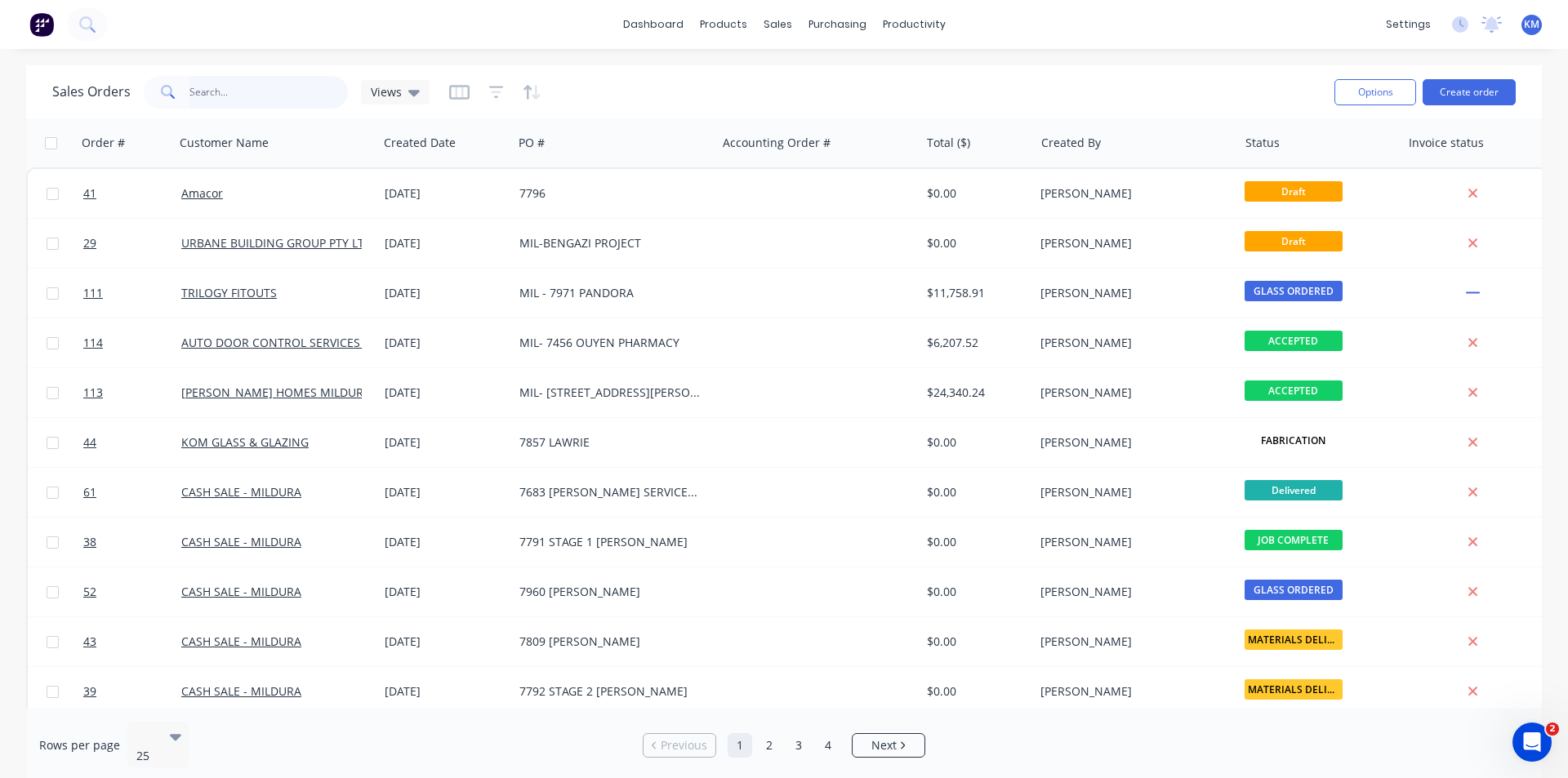
click at [280, 87] on input "text" at bounding box center [269, 92] width 159 height 33
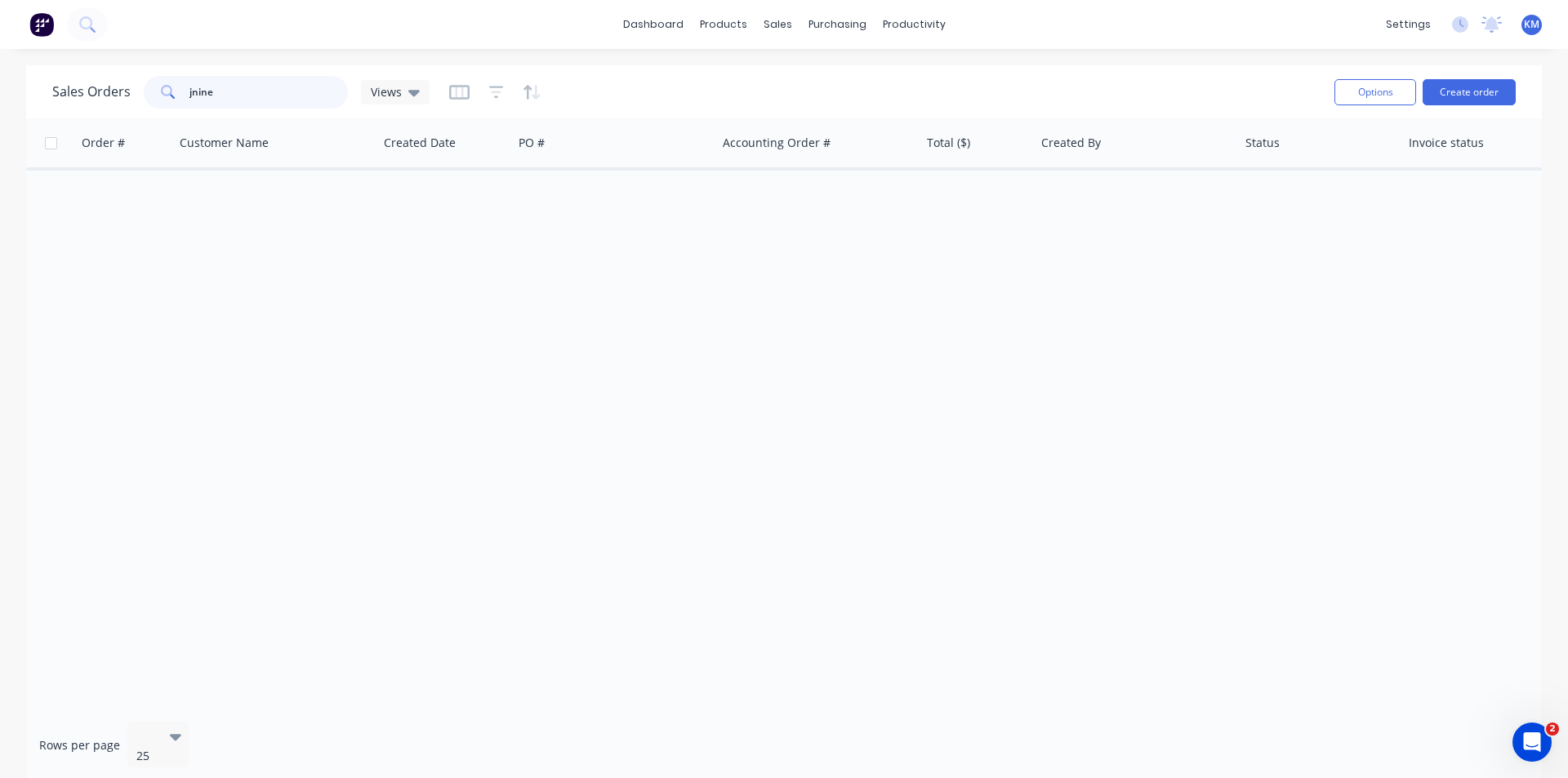
drag, startPoint x: 232, startPoint y: 83, endPoint x: 96, endPoint y: 103, distance: 137.5
click at [96, 103] on div "Sales Orders jnine Views" at bounding box center [241, 92] width 378 height 33
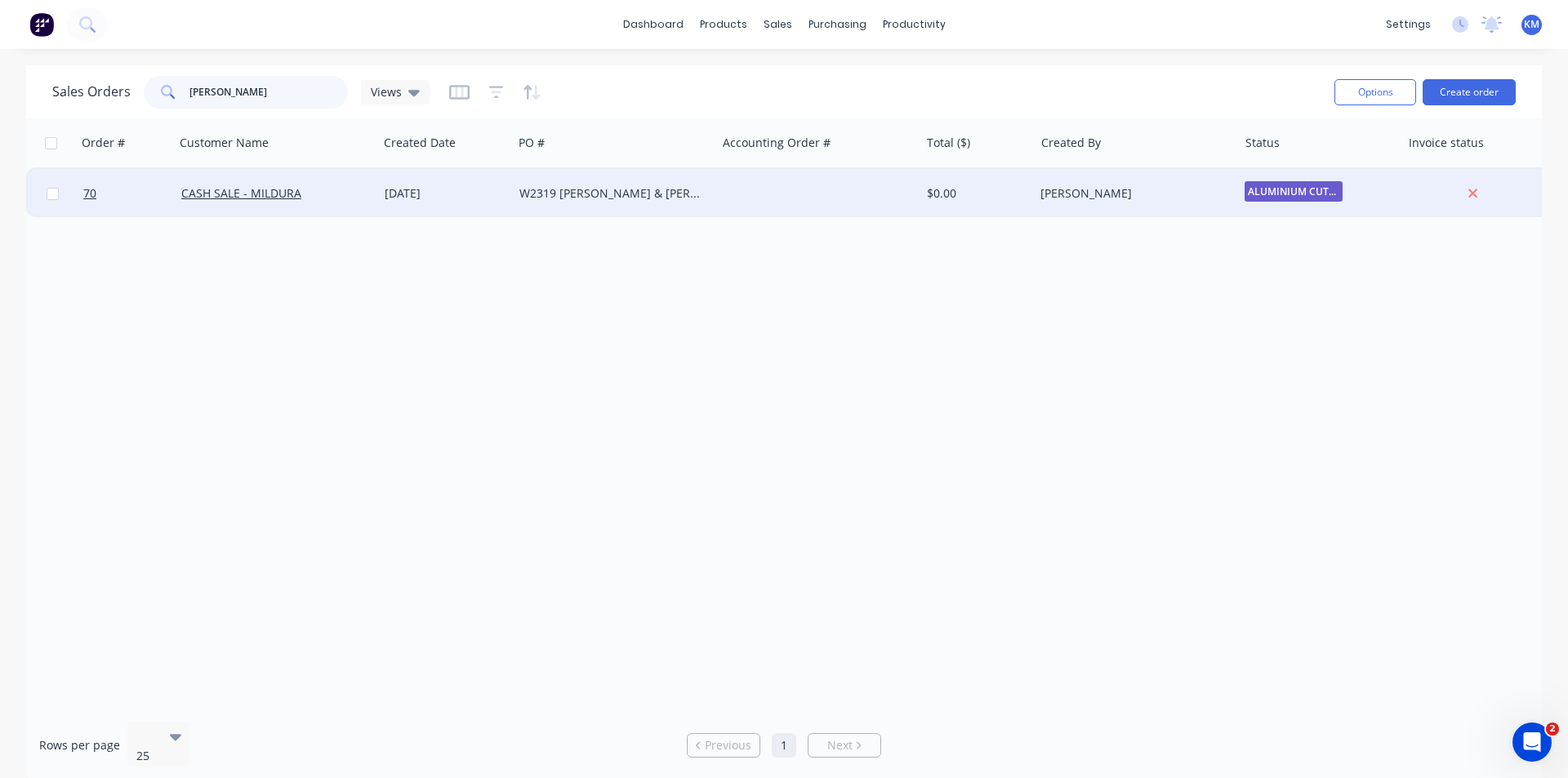
type input "[PERSON_NAME]"
click at [690, 183] on div "W2319 [PERSON_NAME] & [PERSON_NAME]" at bounding box center [614, 193] width 204 height 49
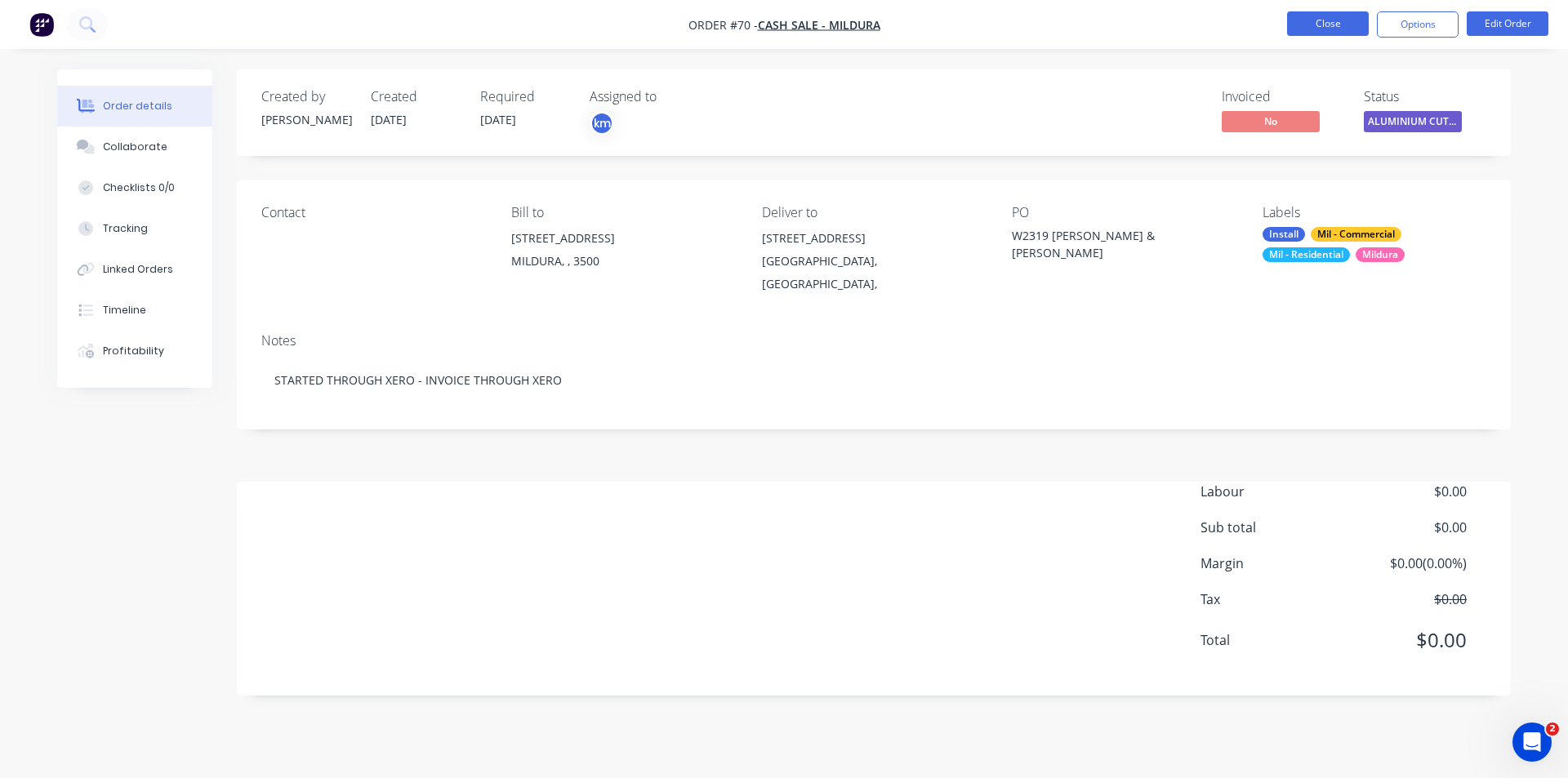
click at [1315, 18] on button "Close" at bounding box center [1328, 23] width 82 height 24
